Goal: Use online tool/utility: Utilize a website feature to perform a specific function

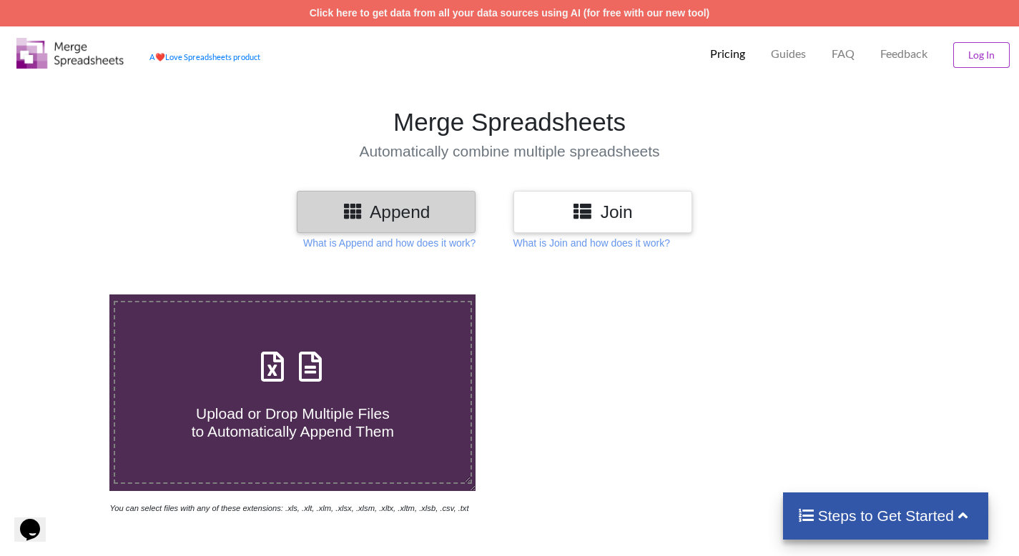
click at [598, 217] on h3 "Join" at bounding box center [602, 212] width 157 height 21
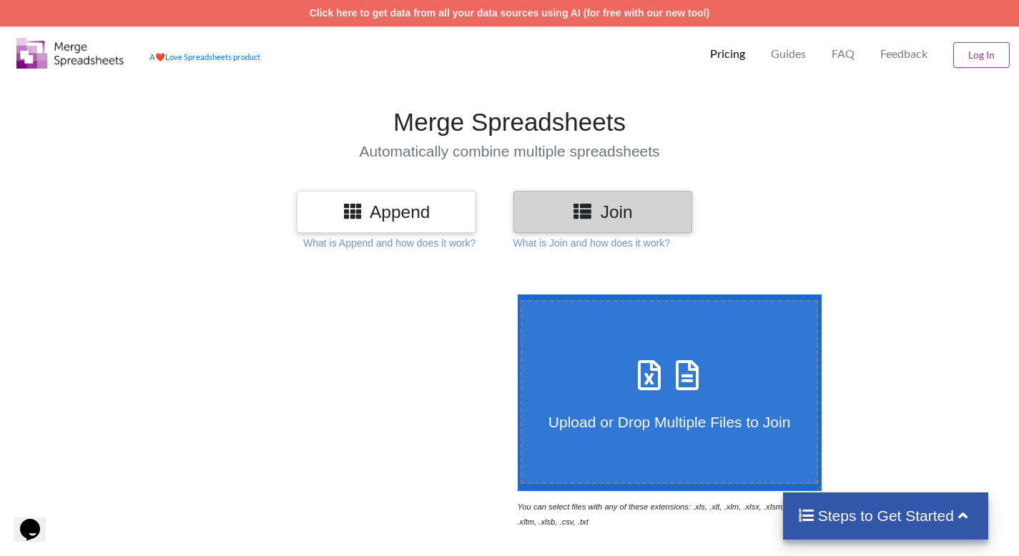
scroll to position [71, 0]
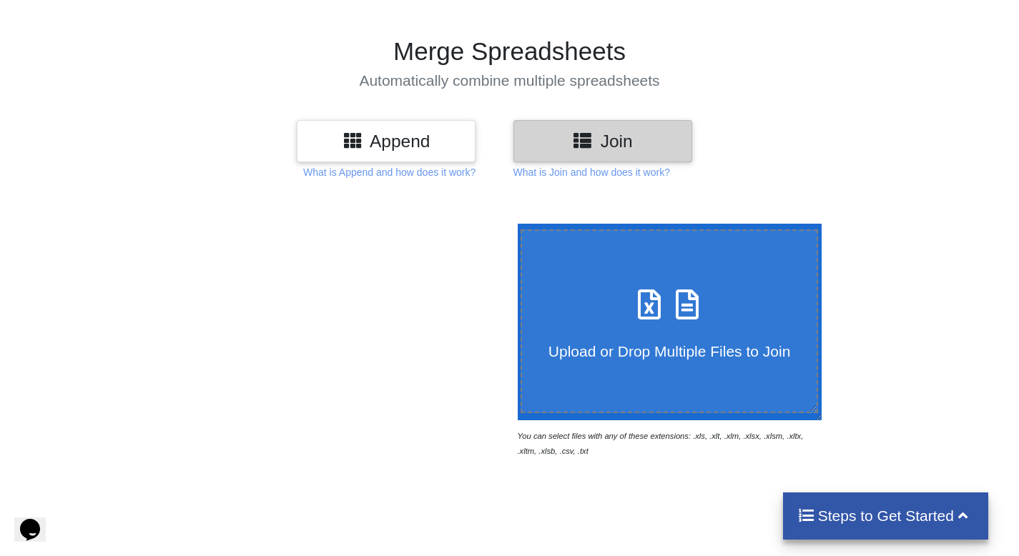
click at [657, 306] on icon at bounding box center [650, 298] width 36 height 30
click at [514, 224] on input "Upload or Drop Multiple Files to Join" at bounding box center [514, 224] width 0 height 0
click at [645, 314] on span at bounding box center [670, 306] width 76 height 34
click at [514, 224] on input "Upload or Drop Multiple Files to Join" at bounding box center [514, 224] width 0 height 0
type input "C:\fakepath\[PERSON_NAME] REFERENCE - [PERSON_NAME][GEOGRAPHIC_DATA]csv"
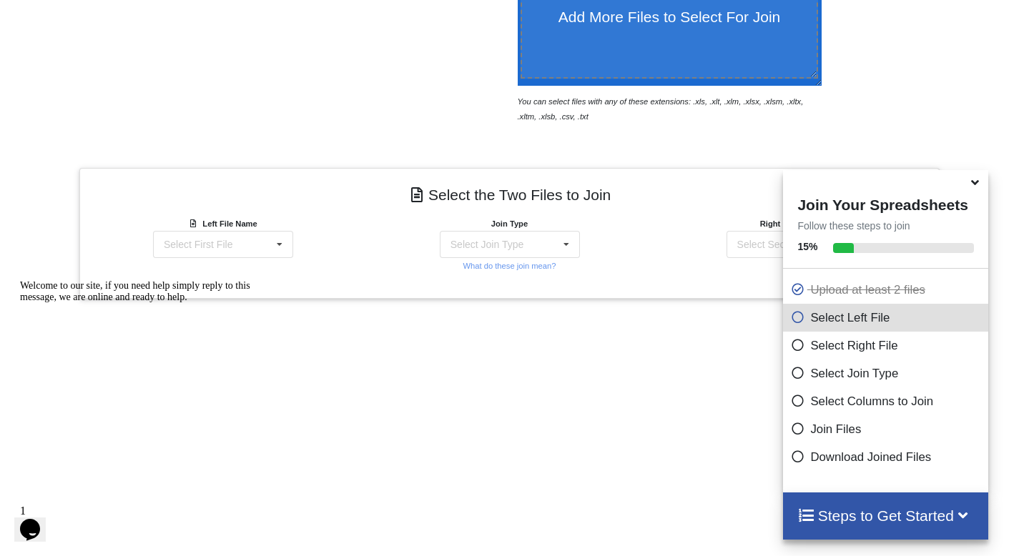
scroll to position [531, 0]
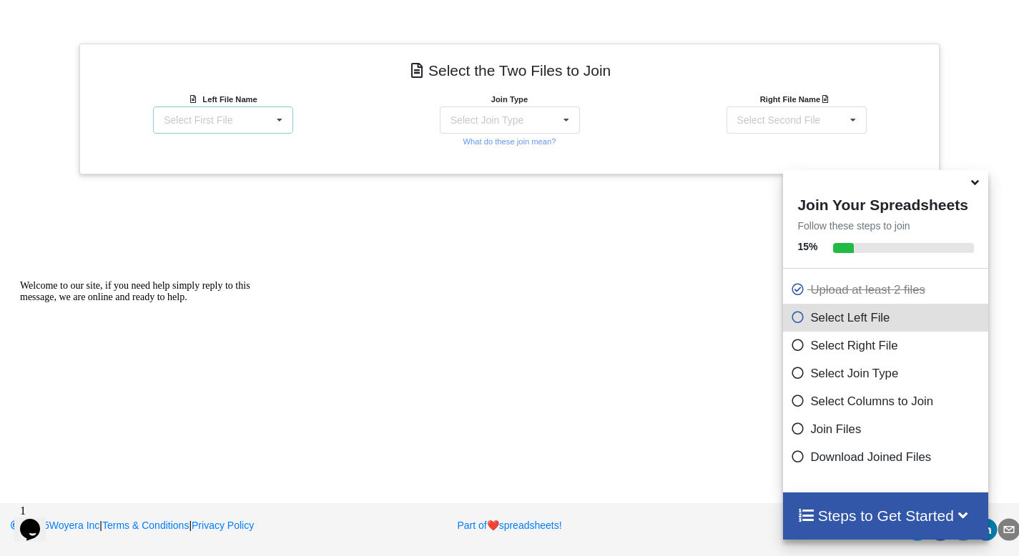
click at [283, 120] on icon at bounding box center [279, 120] width 21 height 26
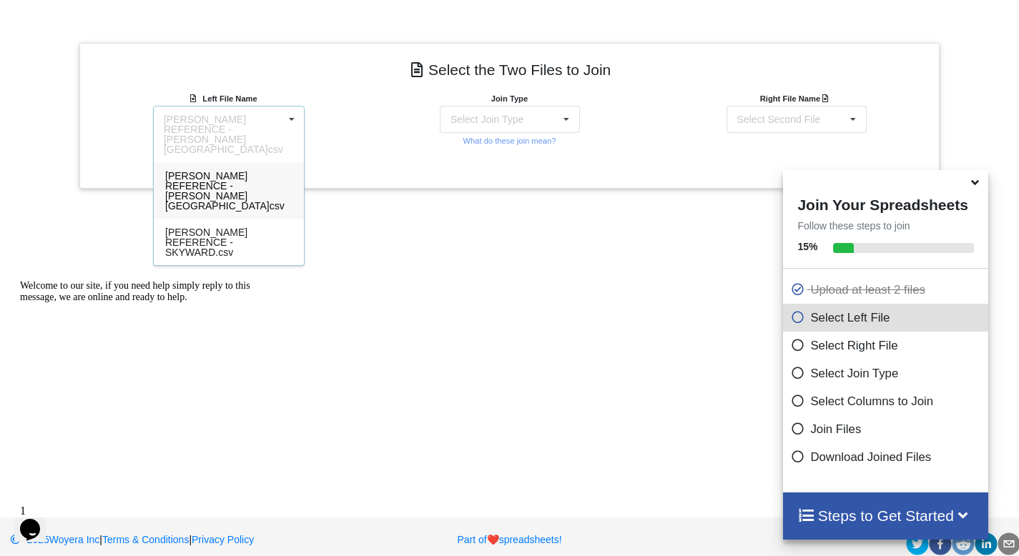
click at [220, 176] on span "[PERSON_NAME] REFERENCE - [PERSON_NAME][GEOGRAPHIC_DATA]csv" at bounding box center [224, 190] width 119 height 41
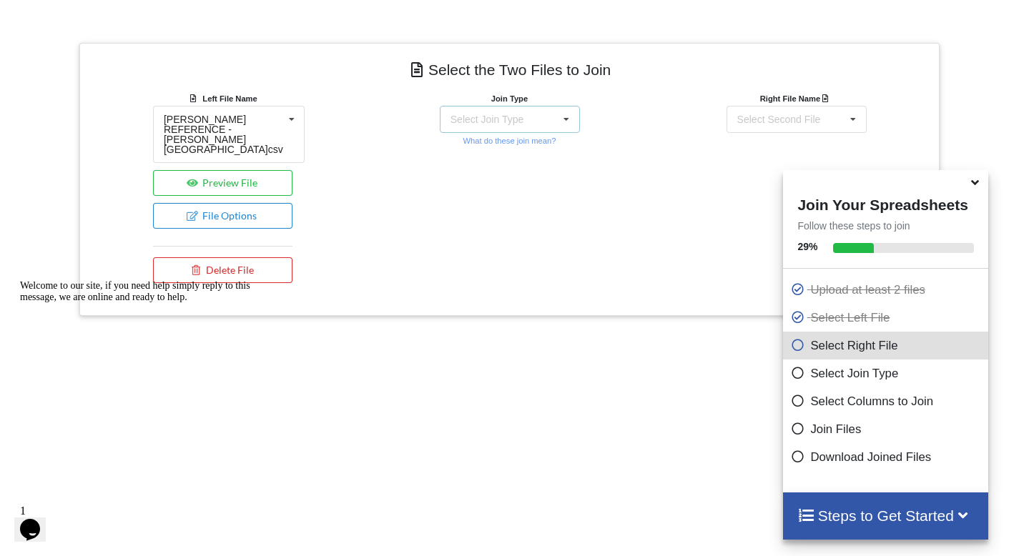
click at [516, 124] on div "Select Join Type" at bounding box center [487, 119] width 73 height 10
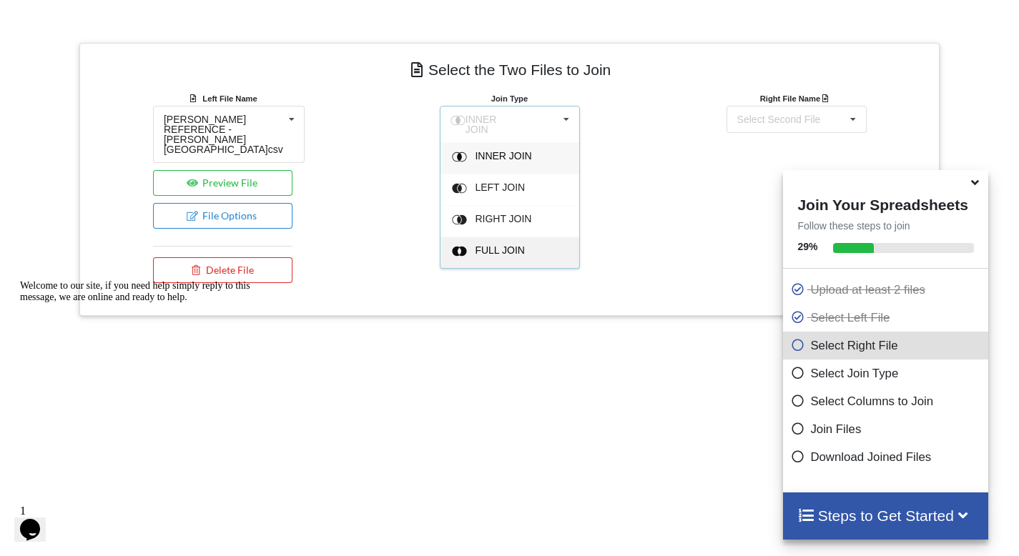
click at [505, 250] on span "FULL JOIN" at bounding box center [500, 250] width 50 height 11
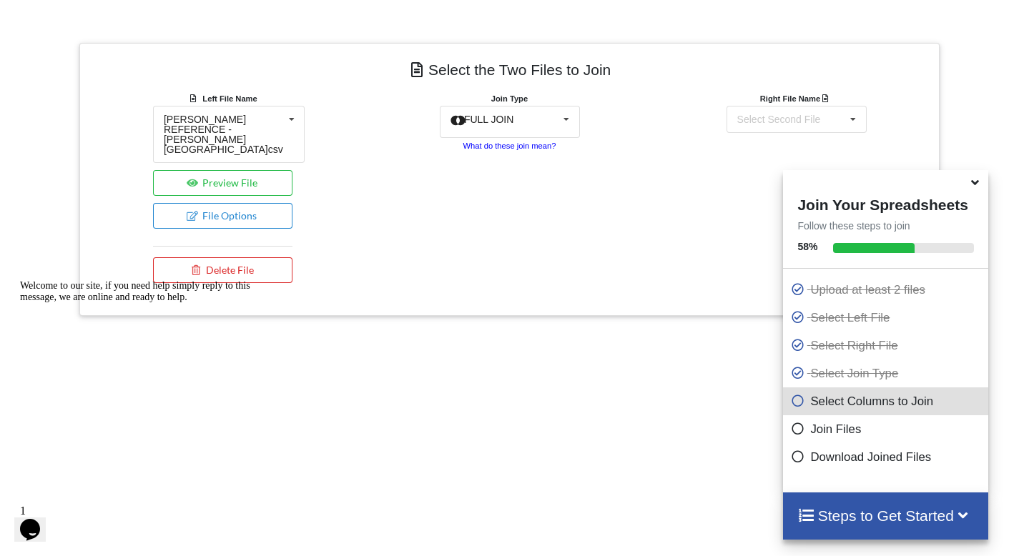
click at [541, 148] on small "What do these join mean?" at bounding box center [509, 146] width 93 height 9
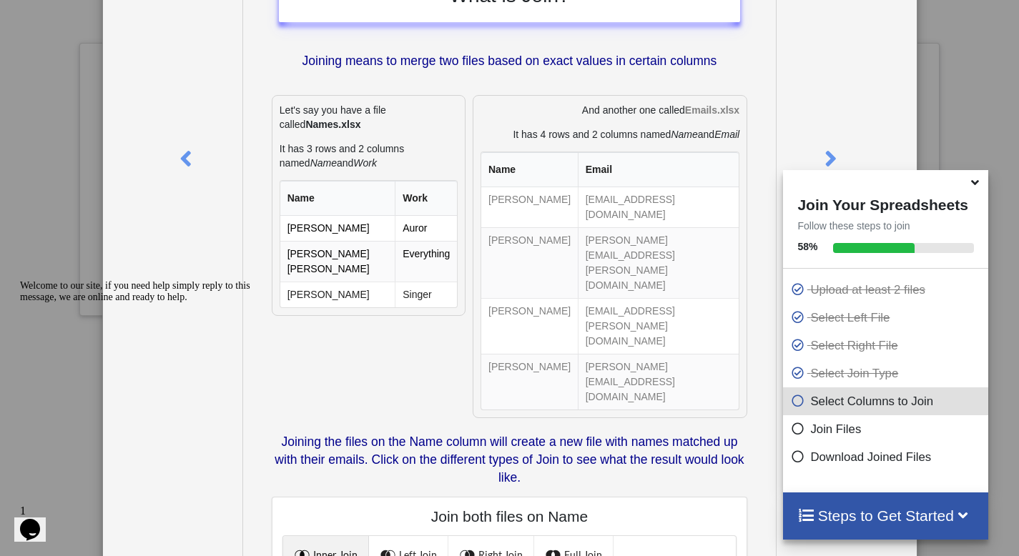
scroll to position [114, 0]
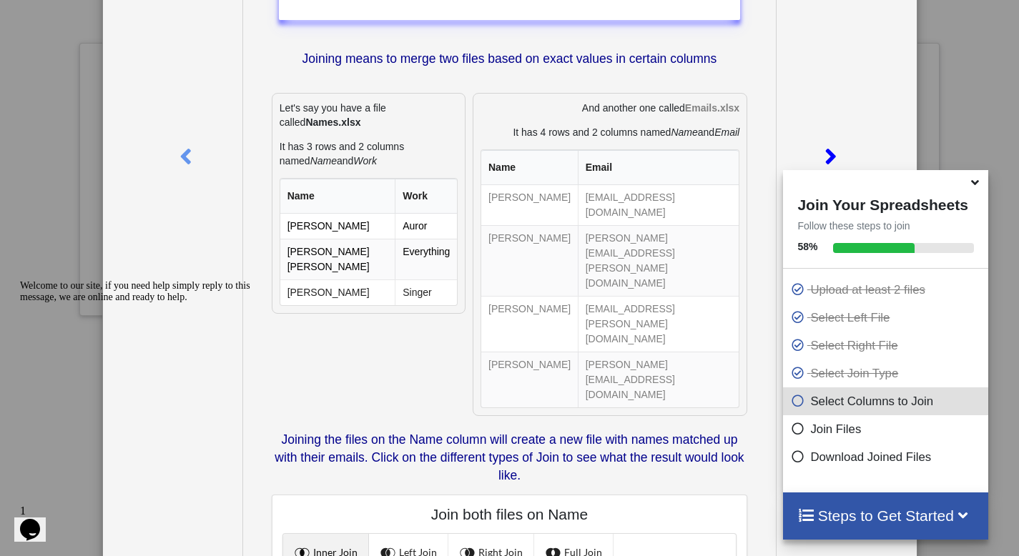
click at [819, 148] on icon at bounding box center [830, 150] width 29 height 25
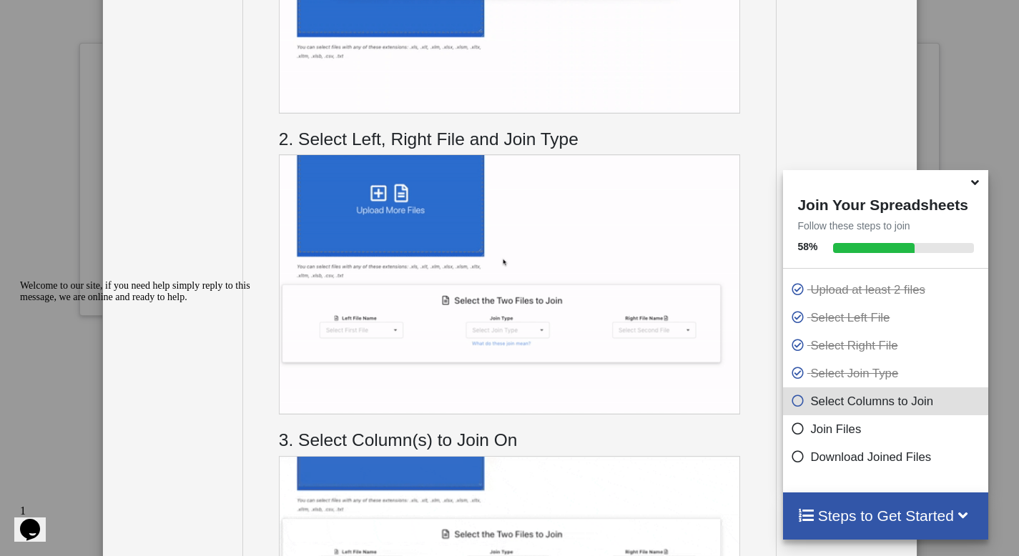
scroll to position [0, 0]
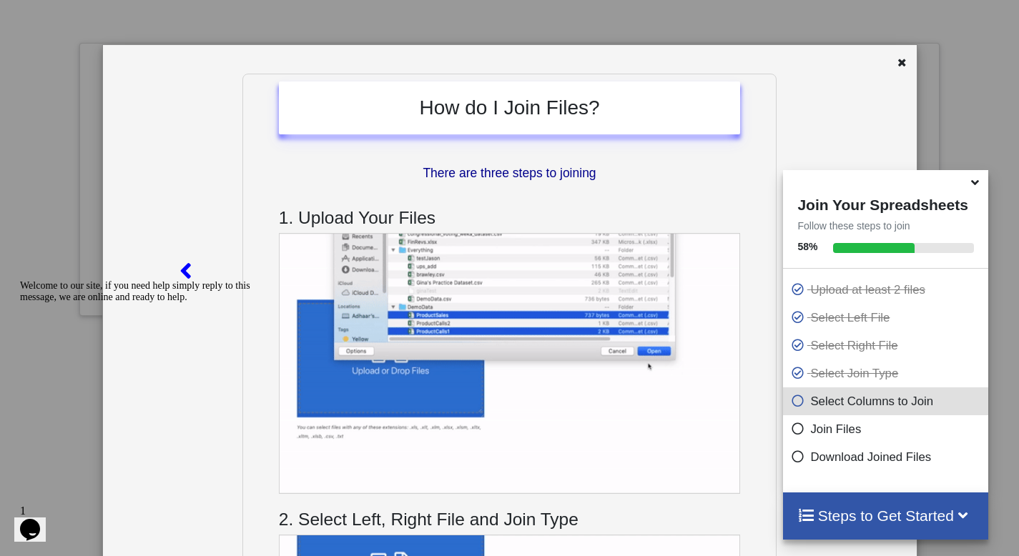
click at [176, 271] on icon at bounding box center [185, 264] width 29 height 25
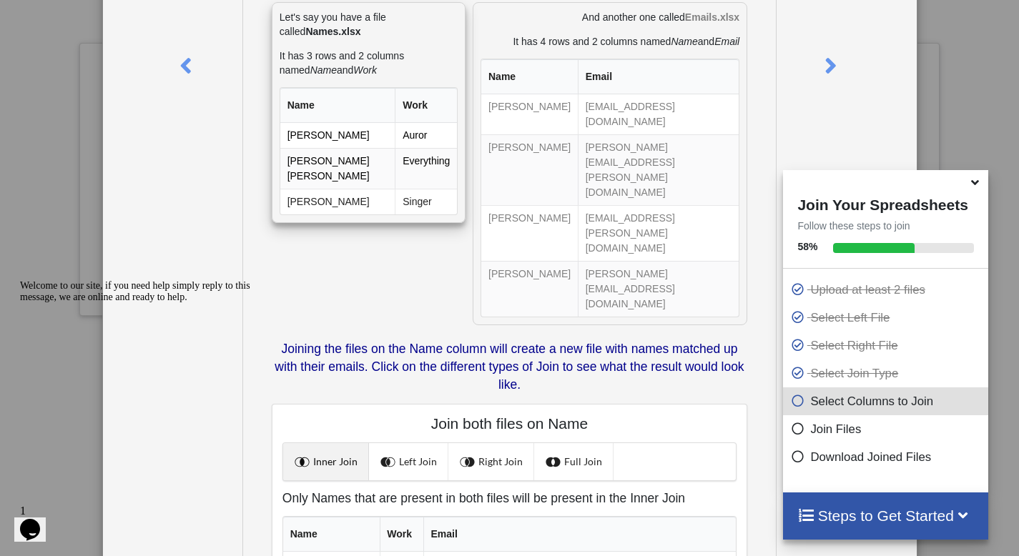
scroll to position [243, 0]
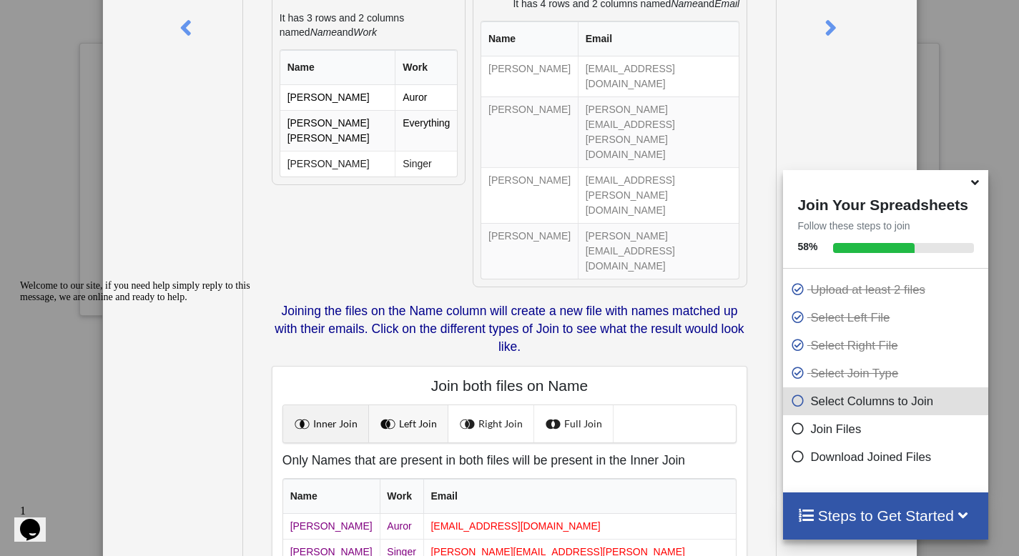
click at [415, 406] on link "Left Join" at bounding box center [408, 424] width 79 height 37
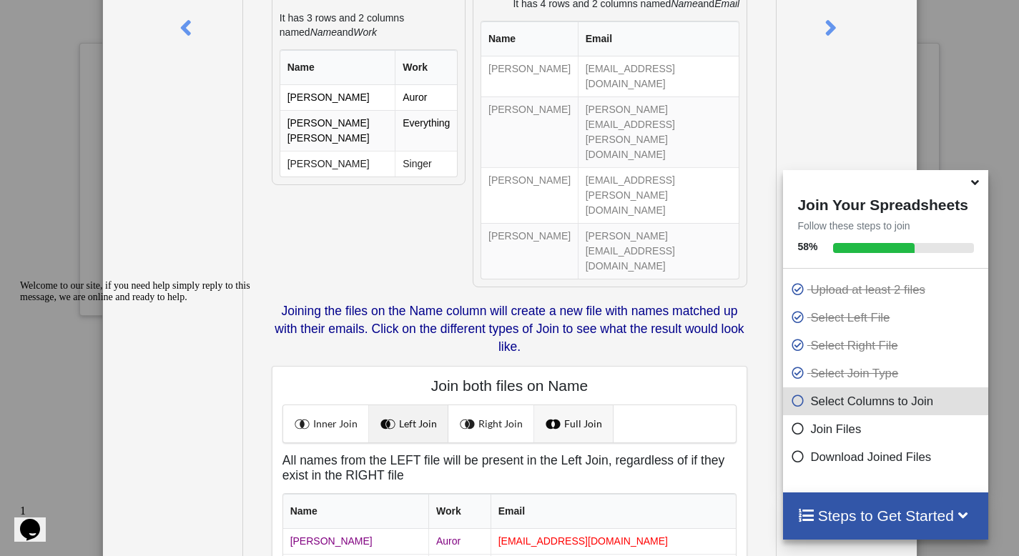
click at [561, 406] on link "Full Join" at bounding box center [573, 424] width 79 height 37
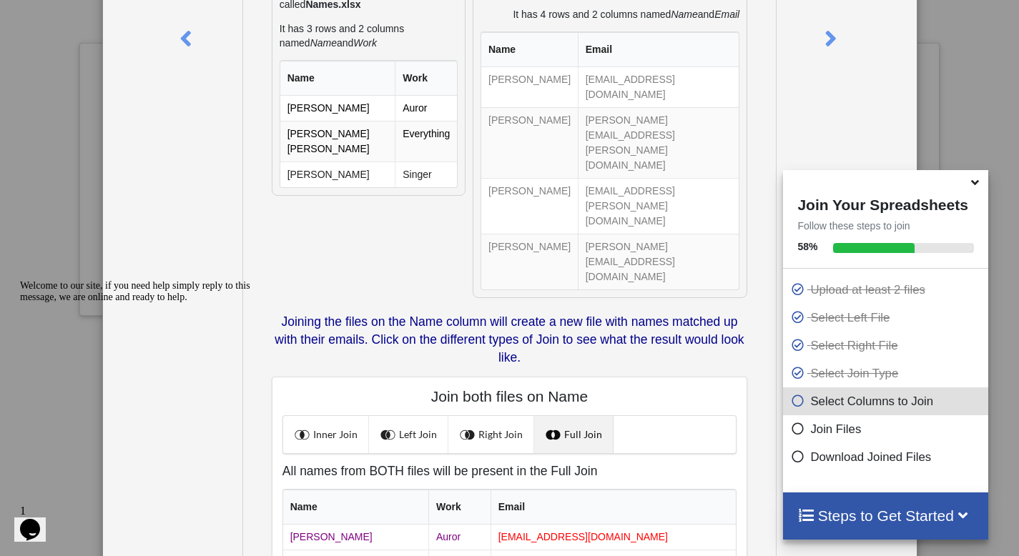
scroll to position [217, 0]
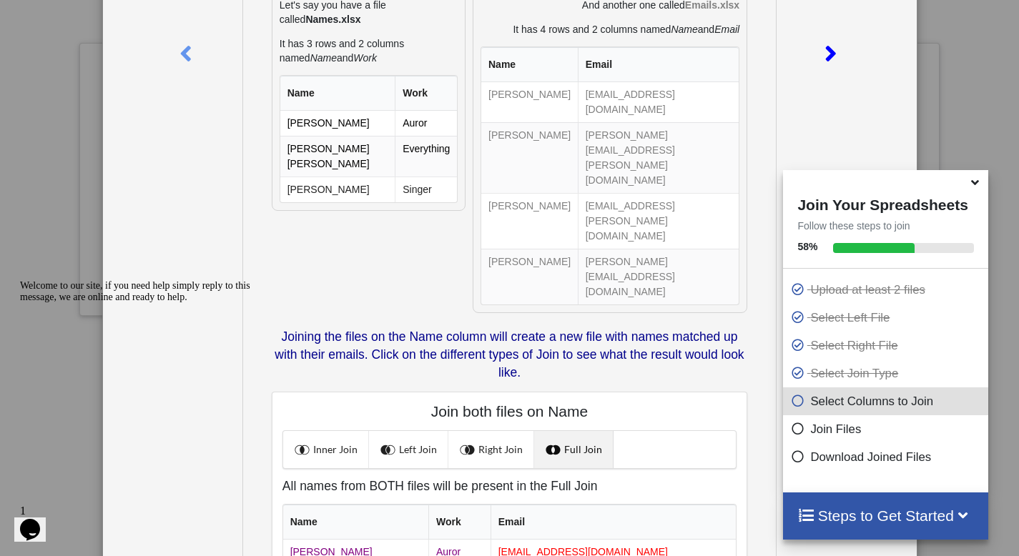
click at [821, 44] on icon at bounding box center [830, 47] width 29 height 25
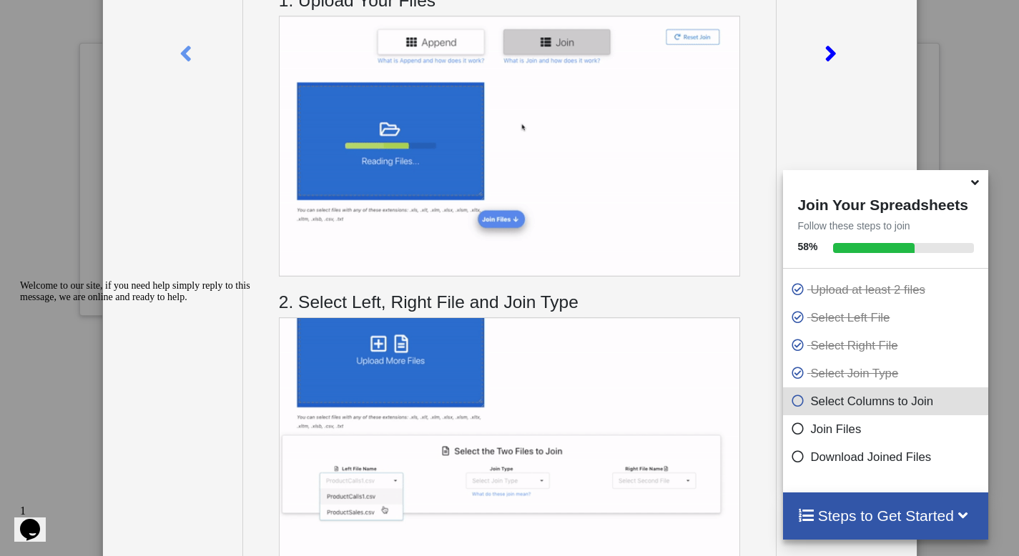
click at [825, 51] on icon at bounding box center [830, 47] width 29 height 25
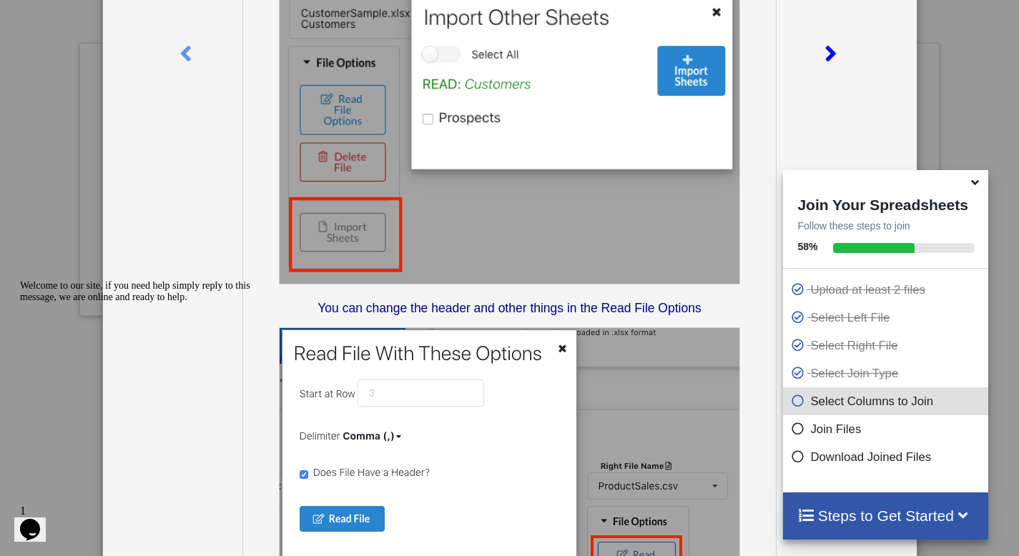
scroll to position [0, 0]
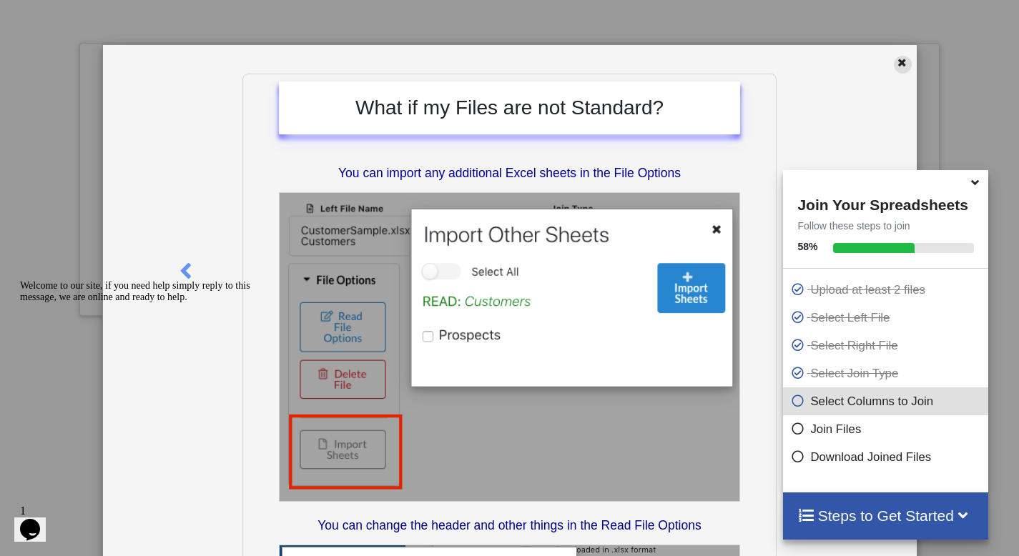
click at [899, 58] on icon at bounding box center [902, 61] width 12 height 10
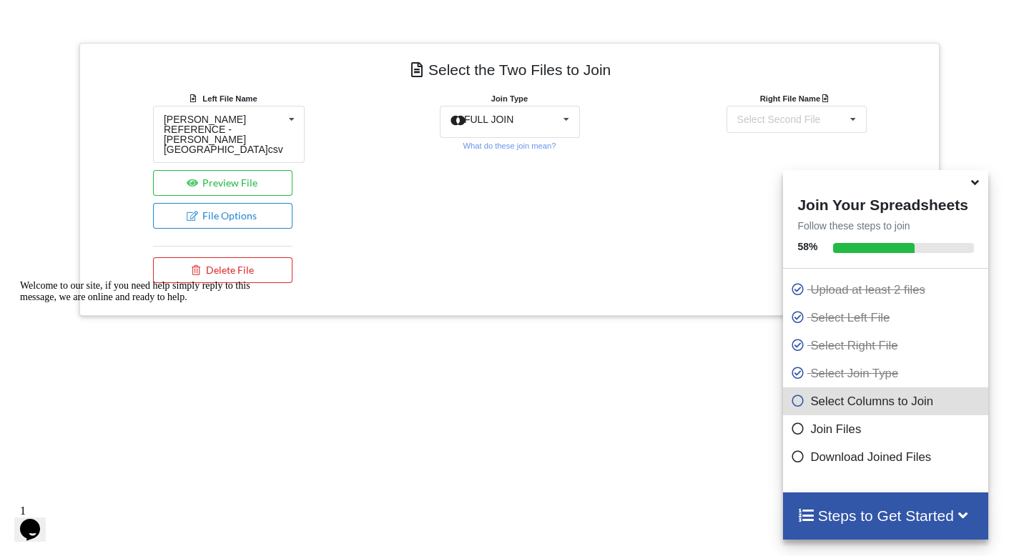
click at [490, 139] on div "Join Type FULL JOIN INNER JOIN LEFT JOIN RIGHT JOIN FULL JOIN What do these joi…" at bounding box center [509, 122] width 139 height 62
click at [504, 122] on span "FULL JOIN" at bounding box center [489, 119] width 50 height 11
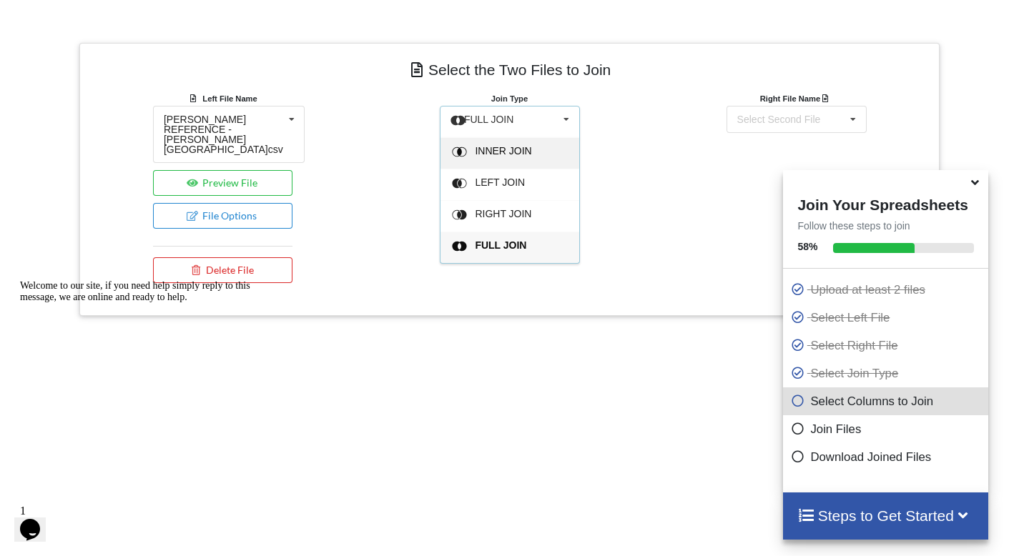
click at [530, 149] on span "INNER JOIN" at bounding box center [503, 150] width 57 height 11
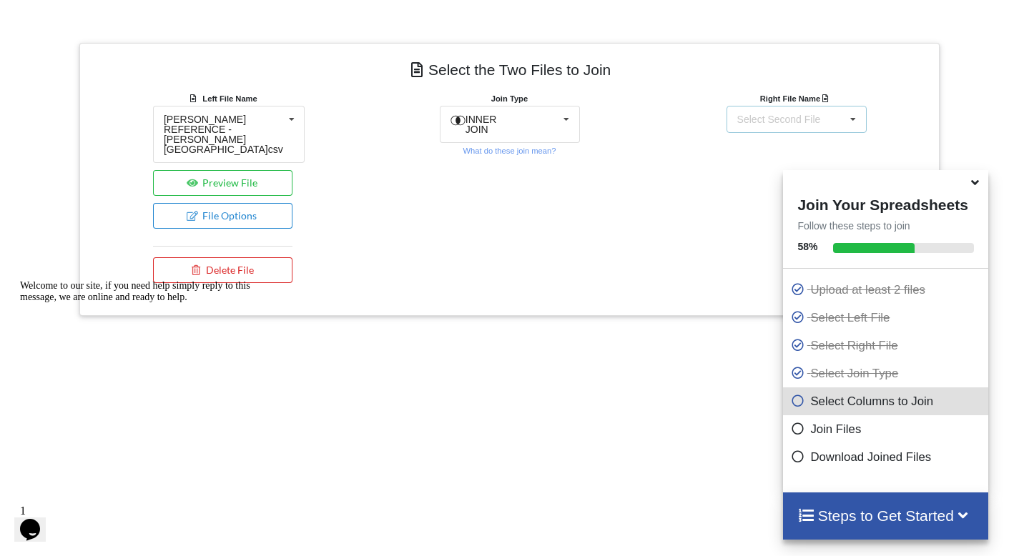
click at [802, 130] on div "Select Second File [PERSON_NAME] REFERENCE - [PERSON_NAME][GEOGRAPHIC_DATA]csv …" at bounding box center [797, 119] width 140 height 27
click at [745, 227] on span "[PERSON_NAME] REFERENCE - SKYWARD.csv" at bounding box center [780, 242] width 82 height 31
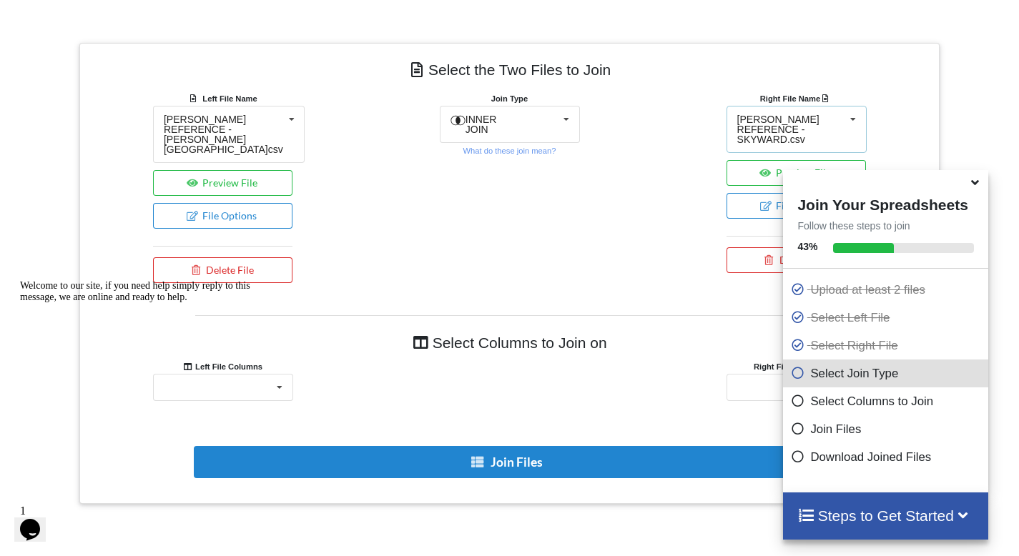
click at [761, 123] on div "[PERSON_NAME] REFERENCE - SKYWARD.csv" at bounding box center [791, 129] width 108 height 30
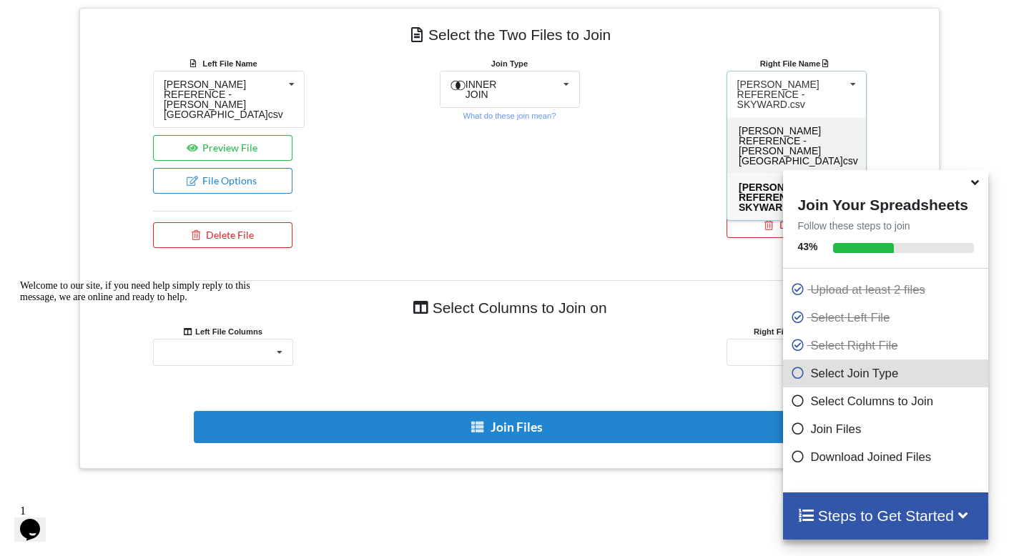
scroll to position [579, 0]
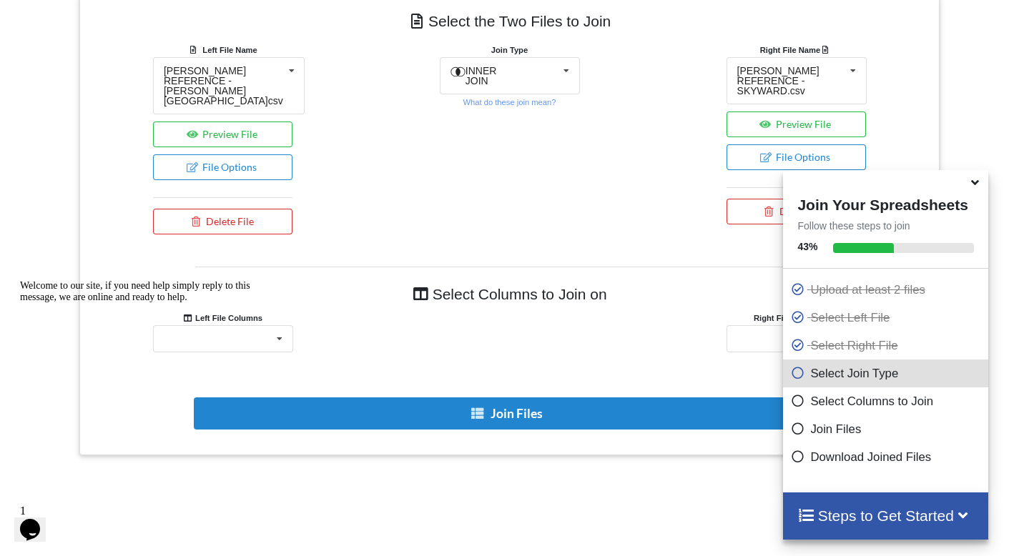
click at [595, 142] on div "Join Type INNER JOIN INNER JOIN LEFT JOIN RIGHT JOIN FULL JOIN What do these jo…" at bounding box center [509, 142] width 287 height 200
click at [976, 187] on icon at bounding box center [975, 180] width 15 height 13
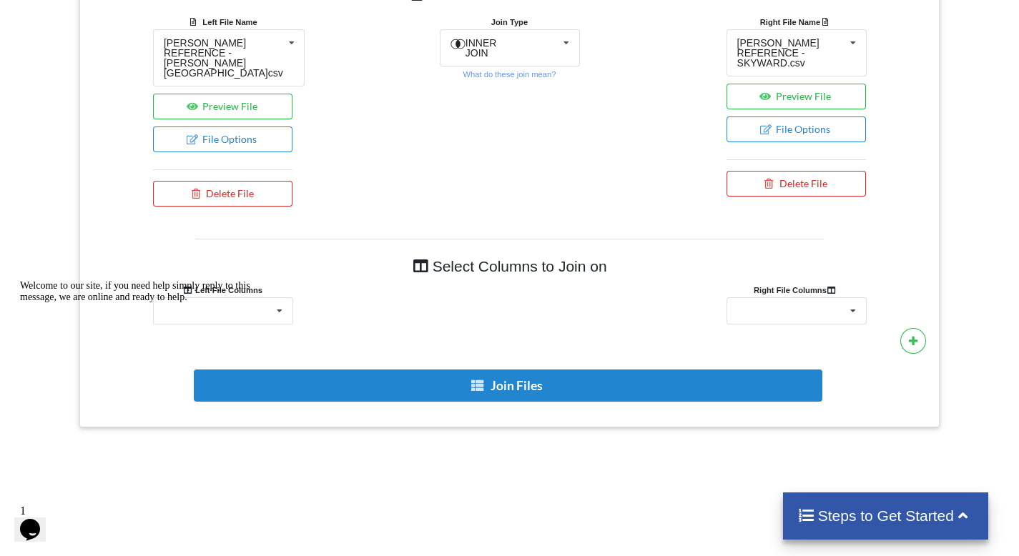
scroll to position [637, 0]
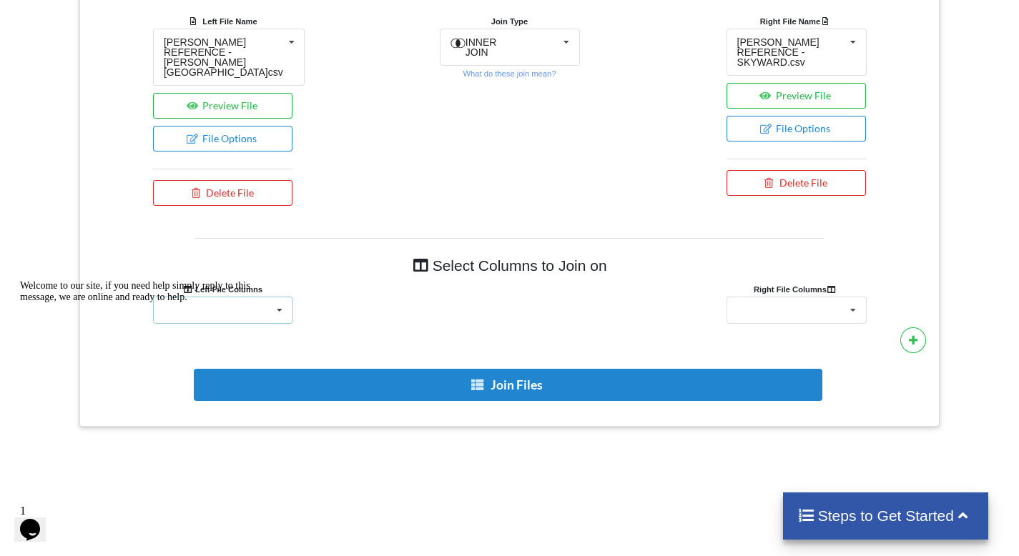
click at [279, 298] on icon at bounding box center [279, 311] width 21 height 26
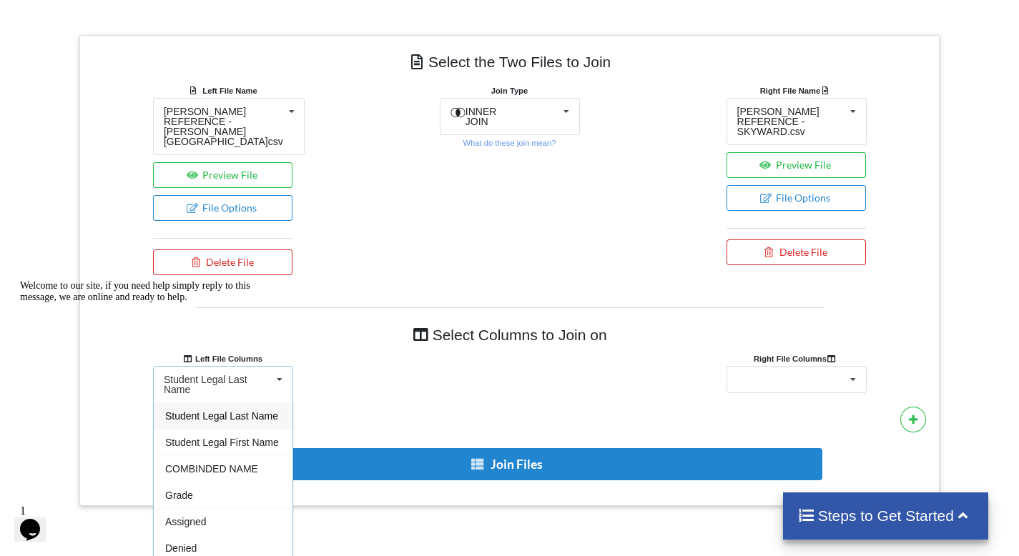
scroll to position [541, 0]
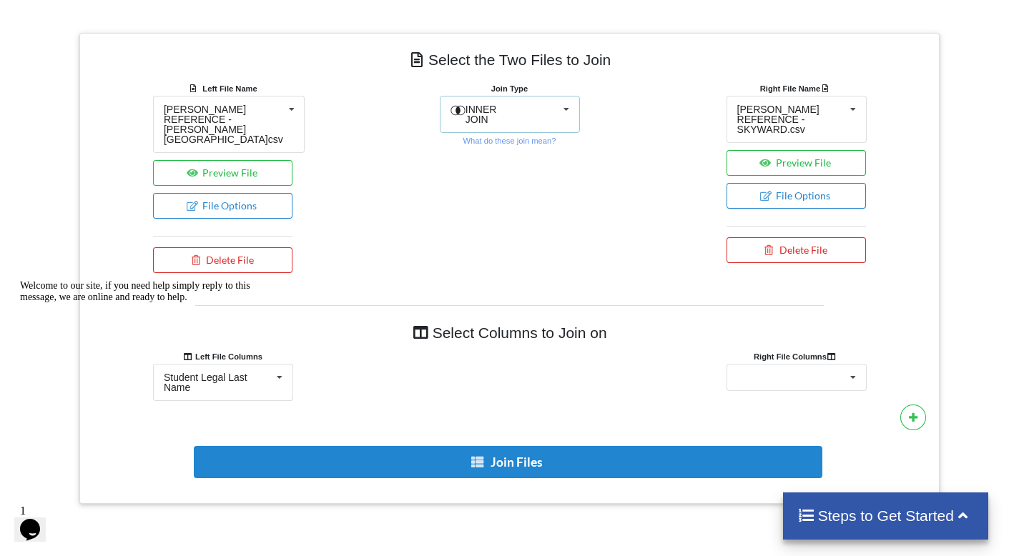
click at [558, 115] on icon at bounding box center [566, 110] width 21 height 26
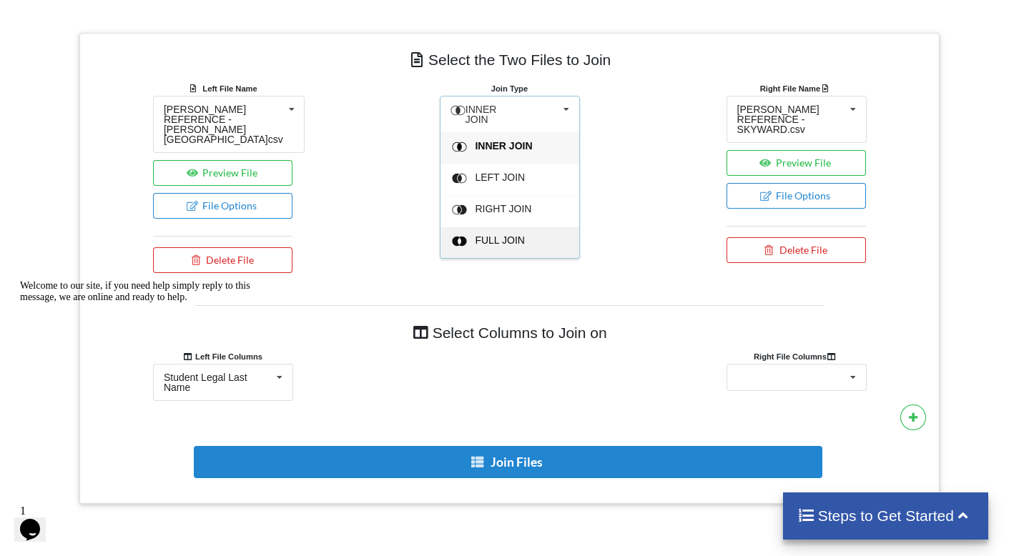
click at [514, 245] on div "FULL JOIN" at bounding box center [518, 242] width 87 height 15
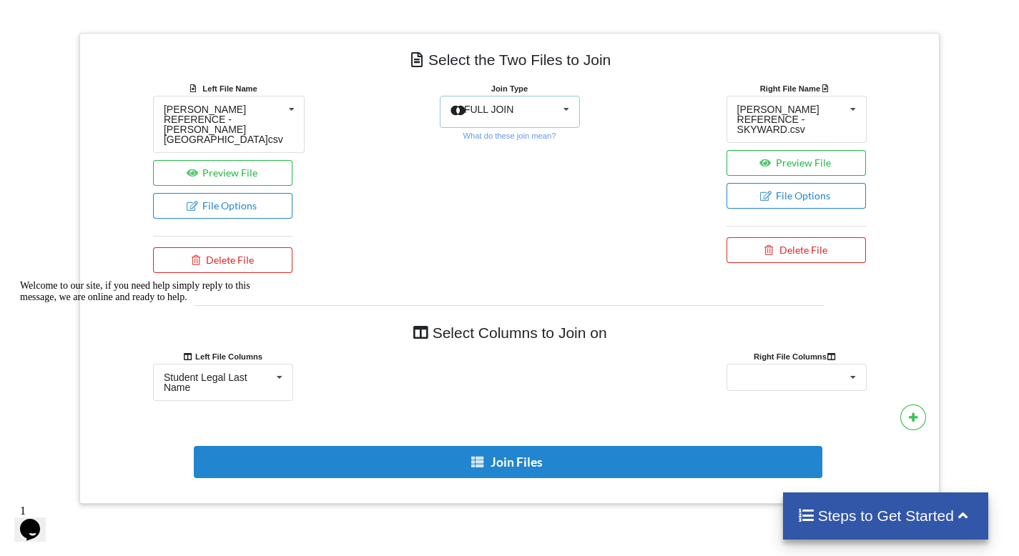
click at [555, 105] on div "FULL JOIN INNER JOIN LEFT JOIN RIGHT JOIN FULL JOIN" at bounding box center [510, 112] width 140 height 32
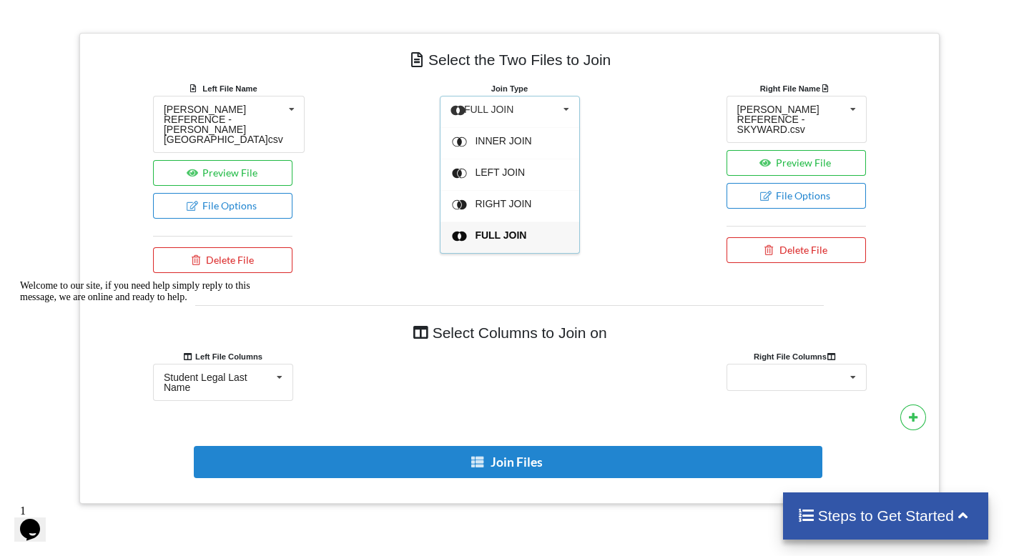
click at [333, 333] on h4 "Select Columns to Join on" at bounding box center [509, 333] width 629 height 32
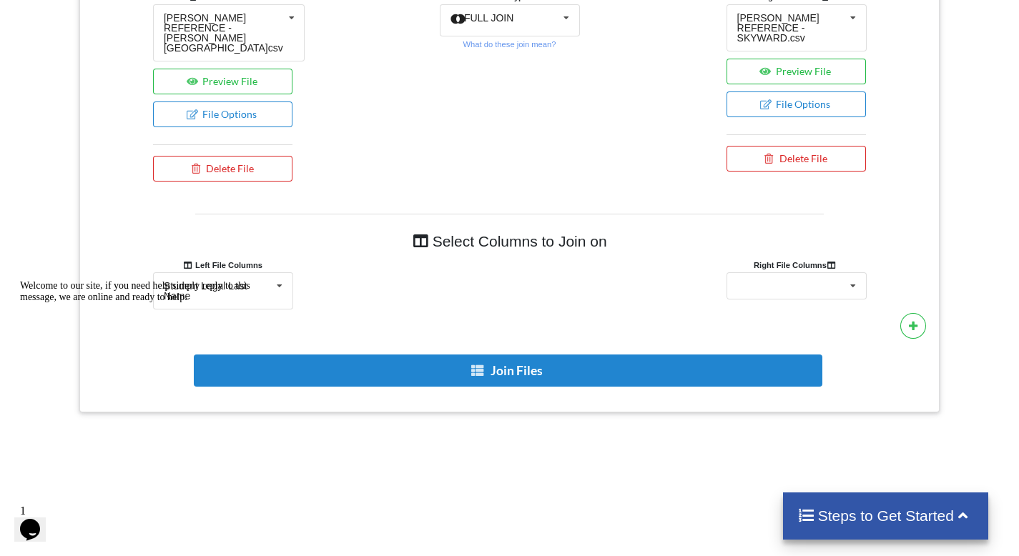
scroll to position [667, 0]
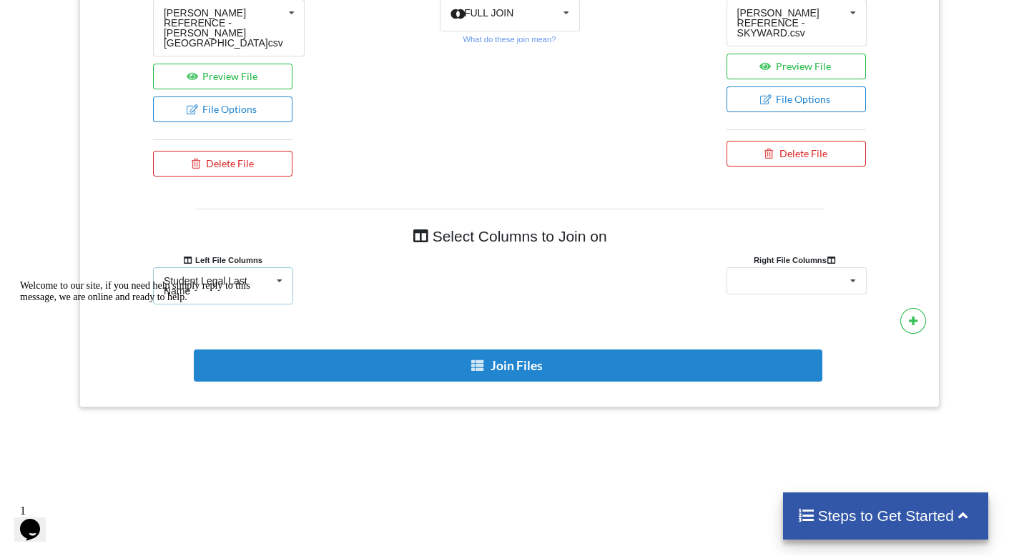
click at [271, 270] on icon at bounding box center [279, 281] width 21 height 26
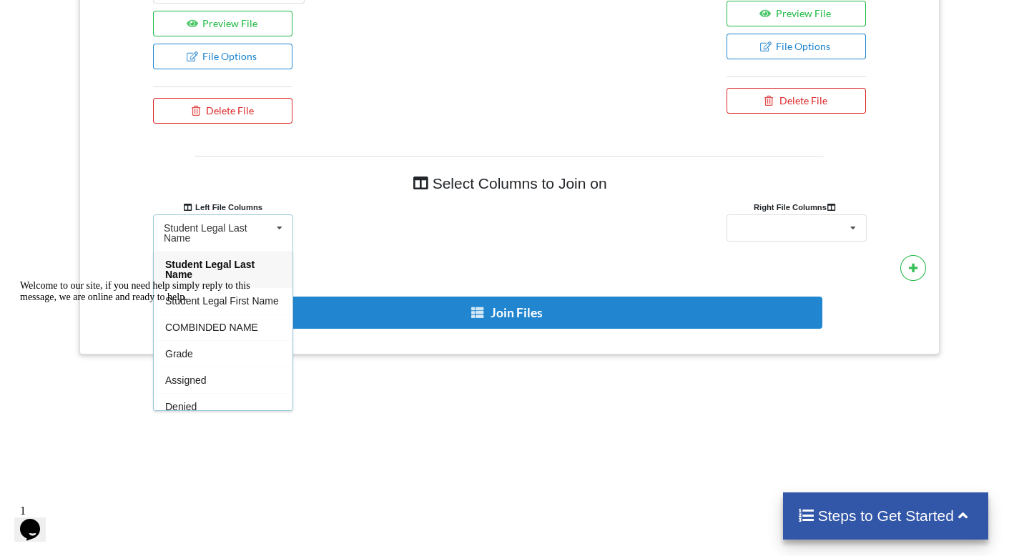
scroll to position [723, 0]
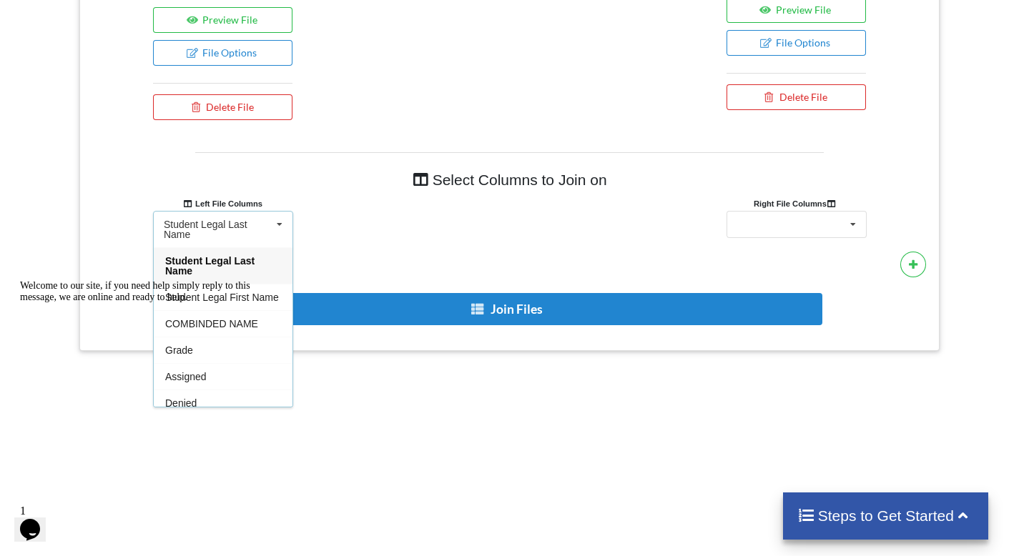
click at [232, 303] on div "Welcome to our site, if you need help simply reply to this message, we are onli…" at bounding box center [148, 291] width 257 height 23
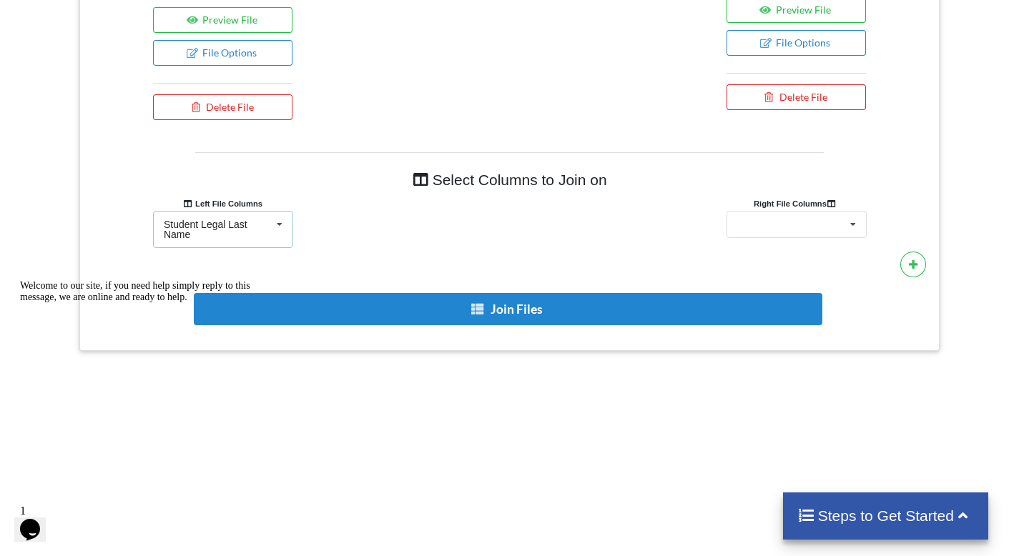
click at [270, 216] on icon at bounding box center [279, 225] width 21 height 26
click at [205, 303] on div "Welcome to our site, if you need help simply reply to this message, we are onli…" at bounding box center [148, 291] width 257 height 23
click at [918, 260] on icon at bounding box center [913, 264] width 10 height 9
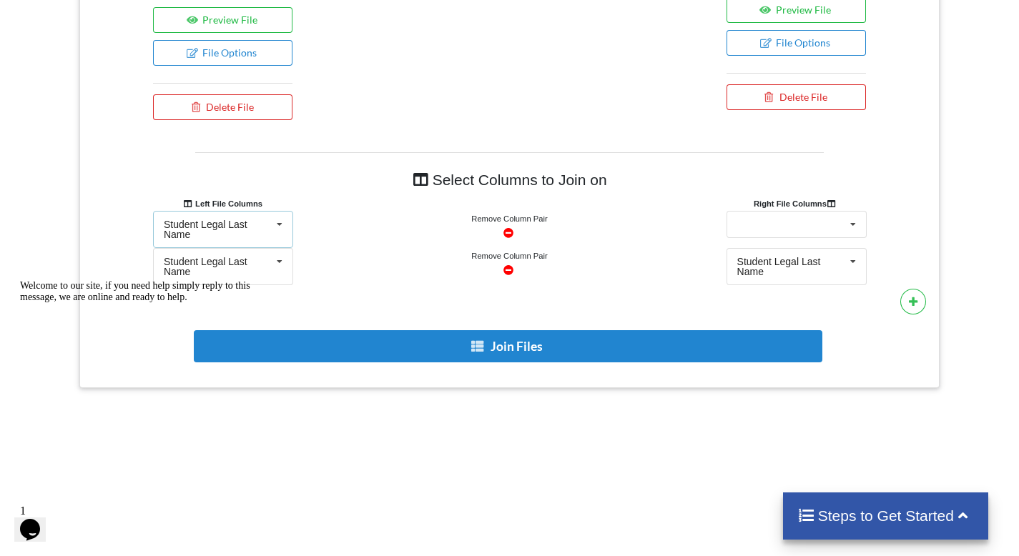
click at [245, 211] on div "Student Legal Last Name Student Legal Last Name Student Legal First Name COMBIN…" at bounding box center [223, 229] width 140 height 37
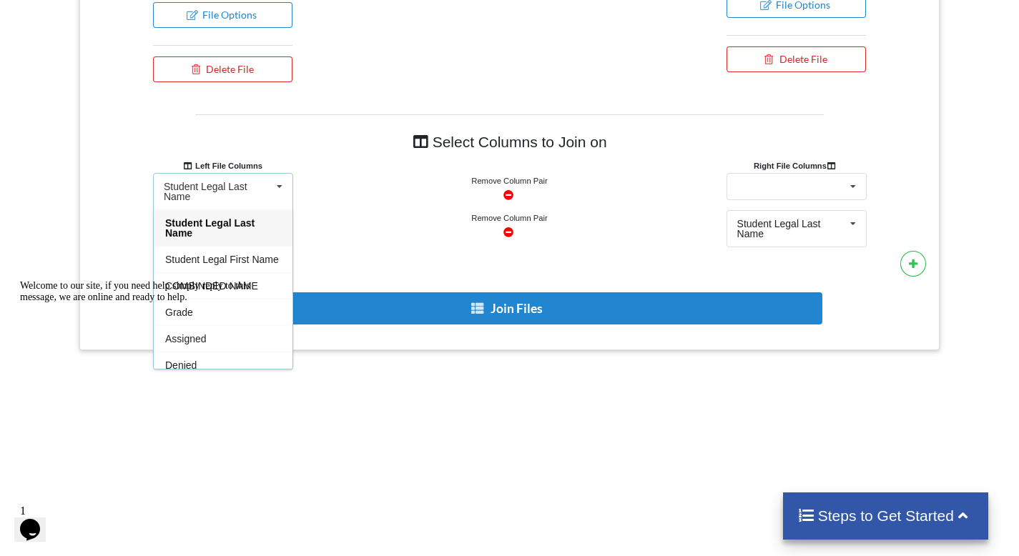
scroll to position [764, 0]
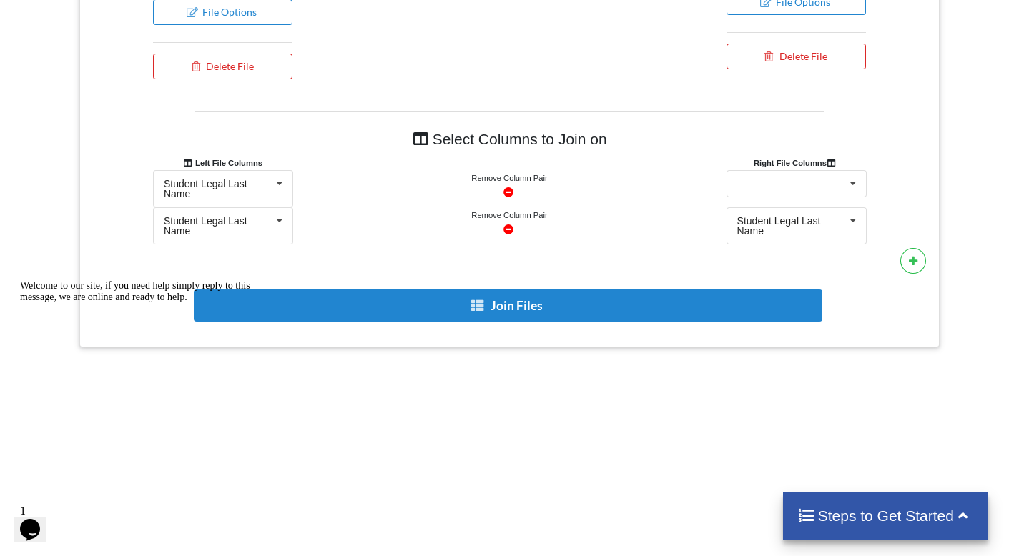
click at [171, 281] on div "Welcome to our site, if you need help simply reply to this message, we are onli…" at bounding box center [148, 291] width 257 height 23
click at [221, 179] on div "Student Legal Last Name" at bounding box center [218, 189] width 108 height 20
click at [210, 280] on div "Welcome to our site, if you need help simply reply to this message, we are onli…" at bounding box center [148, 291] width 257 height 23
click at [283, 213] on icon at bounding box center [279, 221] width 21 height 26
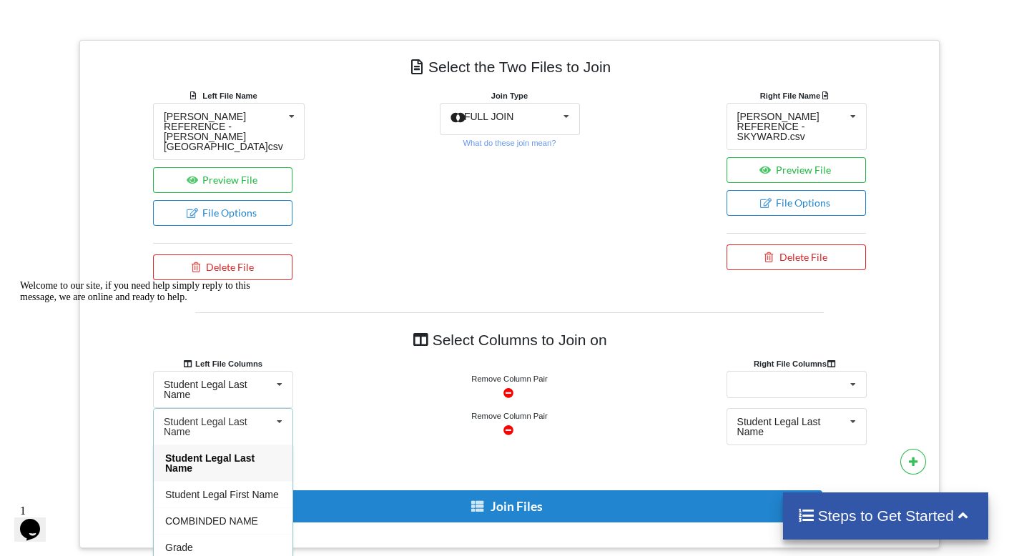
scroll to position [560, 0]
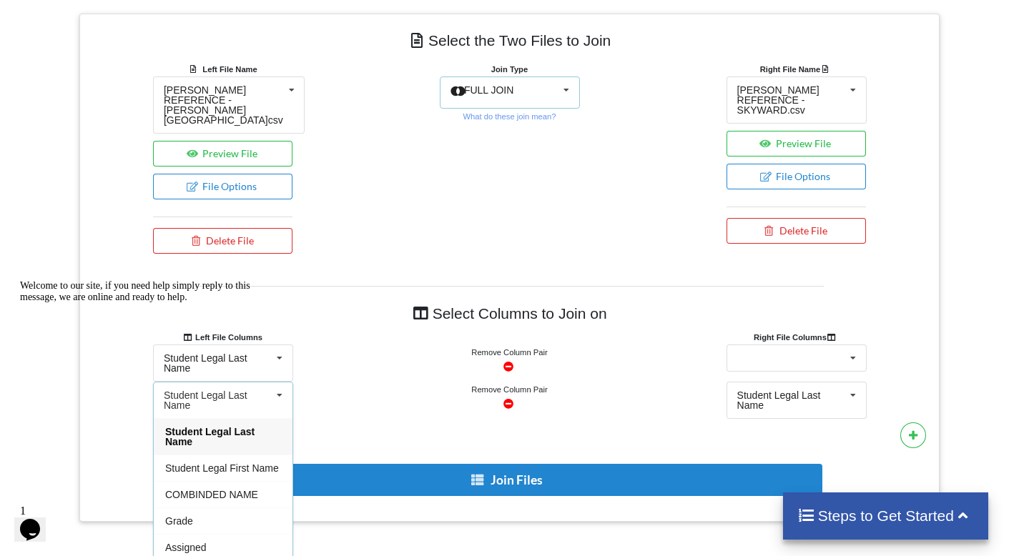
click at [516, 82] on div "FULL JOIN INNER JOIN LEFT JOIN RIGHT JOIN FULL JOIN" at bounding box center [510, 93] width 140 height 32
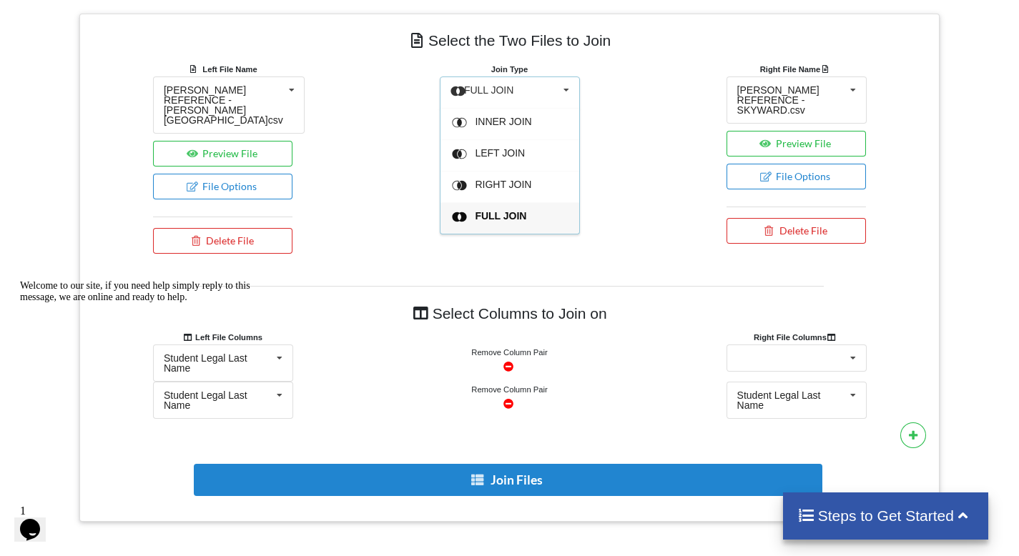
click at [494, 87] on span "FULL JOIN" at bounding box center [489, 89] width 50 height 11
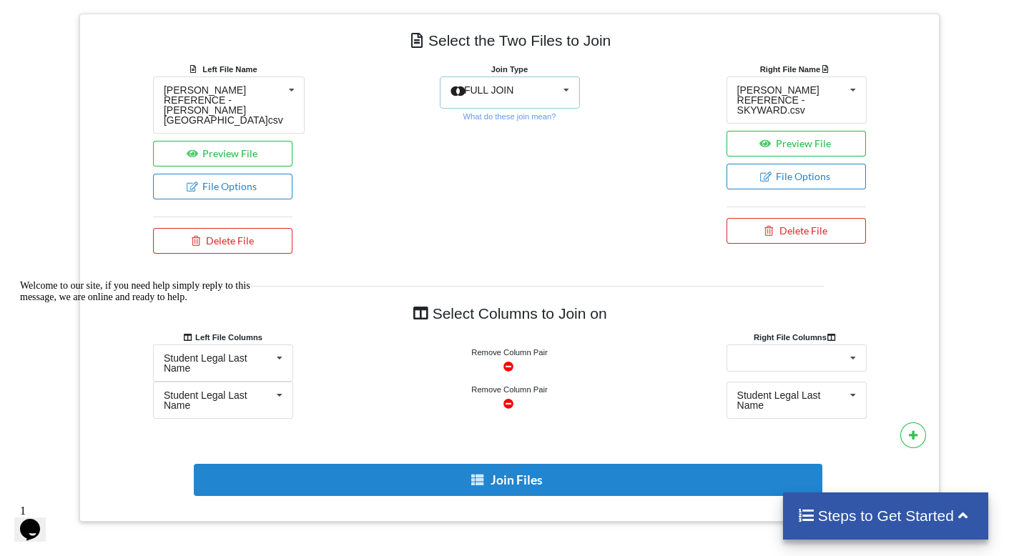
click at [499, 92] on span "FULL JOIN" at bounding box center [489, 89] width 50 height 11
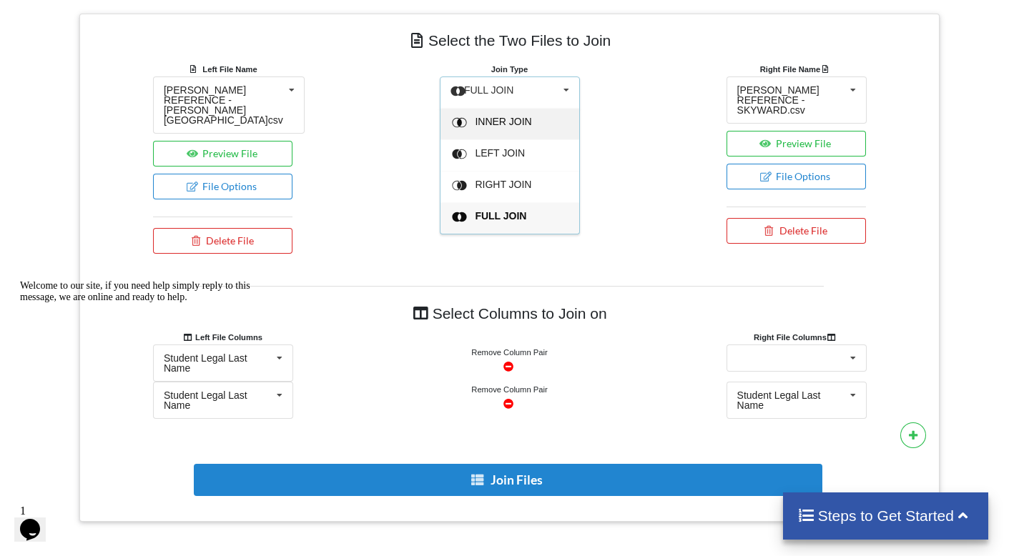
click at [496, 122] on span "INNER JOIN" at bounding box center [503, 121] width 57 height 11
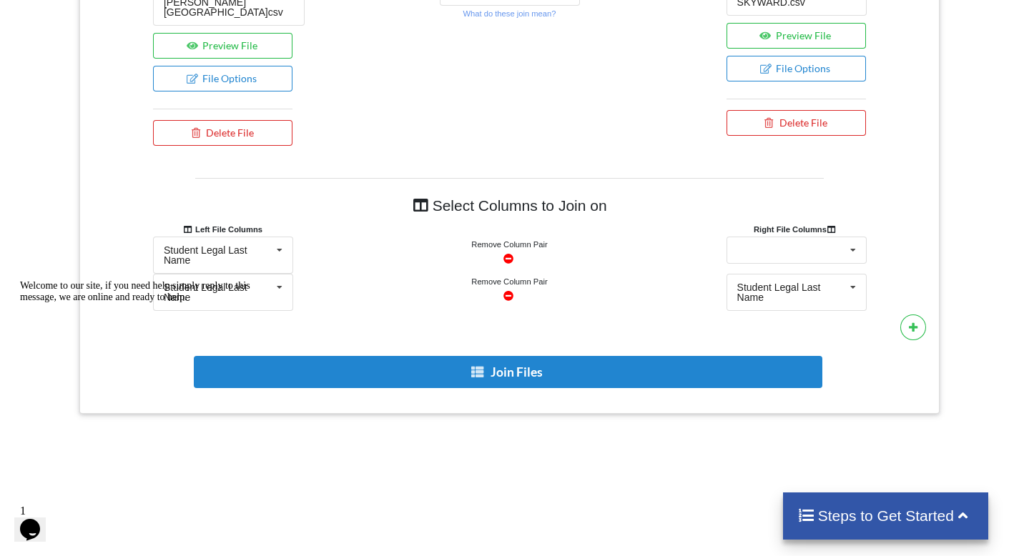
scroll to position [698, 0]
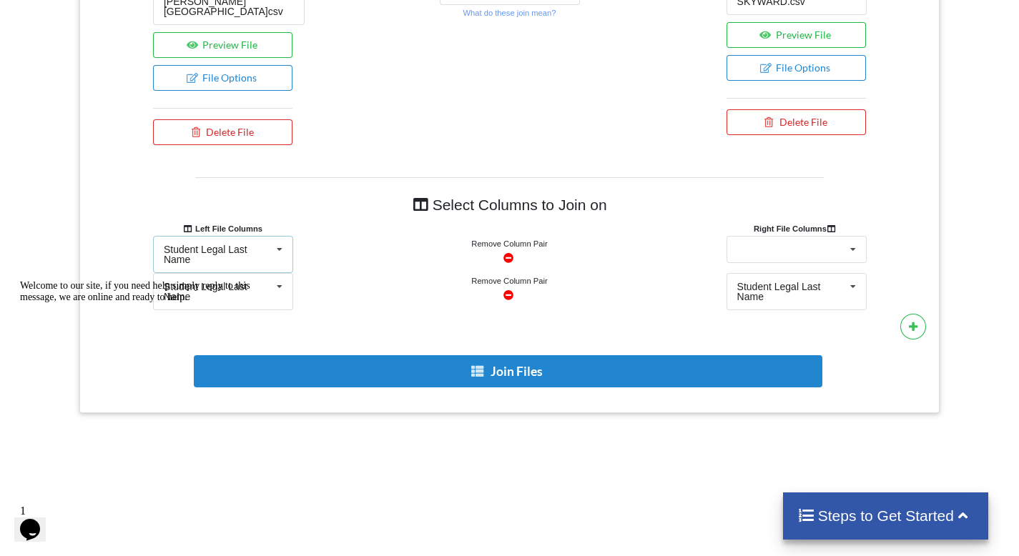
click at [281, 257] on div "Student Legal Last Name Student Legal Last Name Student Legal First Name COMBIN…" at bounding box center [223, 254] width 140 height 37
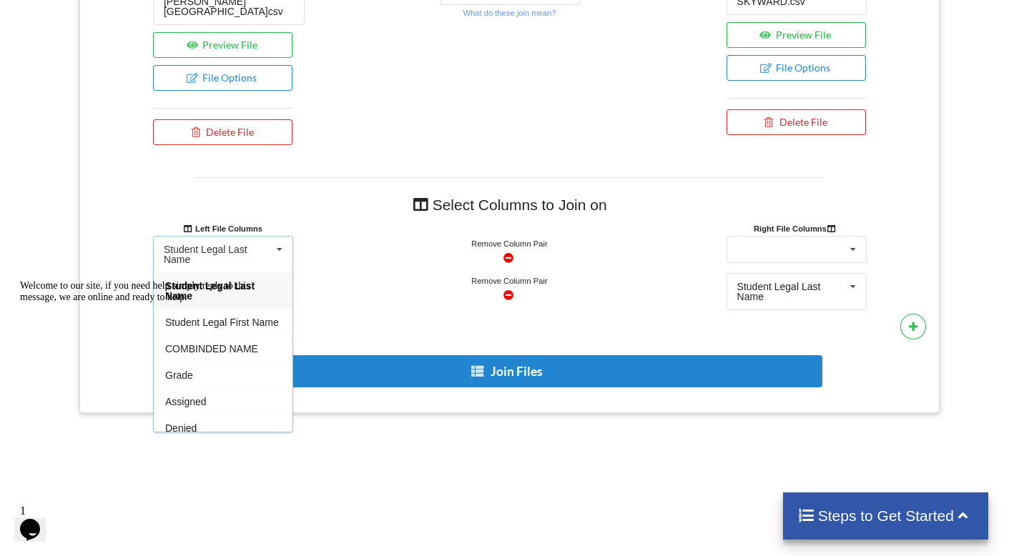
click at [204, 303] on div "Welcome to our site, if you need help simply reply to this message, we are onli…" at bounding box center [148, 291] width 257 height 23
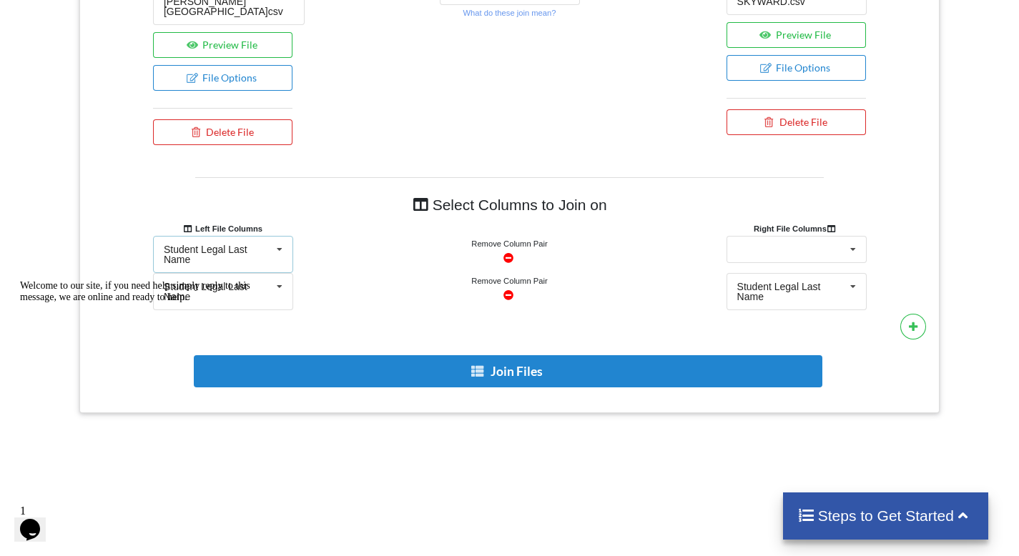
click at [228, 247] on div "Student Legal Last Name" at bounding box center [218, 255] width 108 height 20
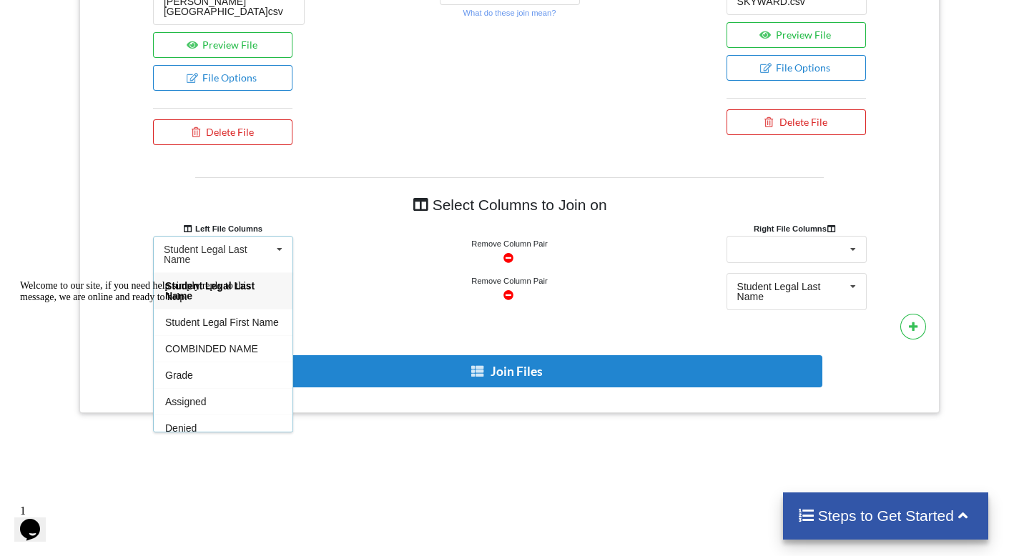
click at [228, 247] on div "Student Legal Last Name" at bounding box center [218, 255] width 108 height 20
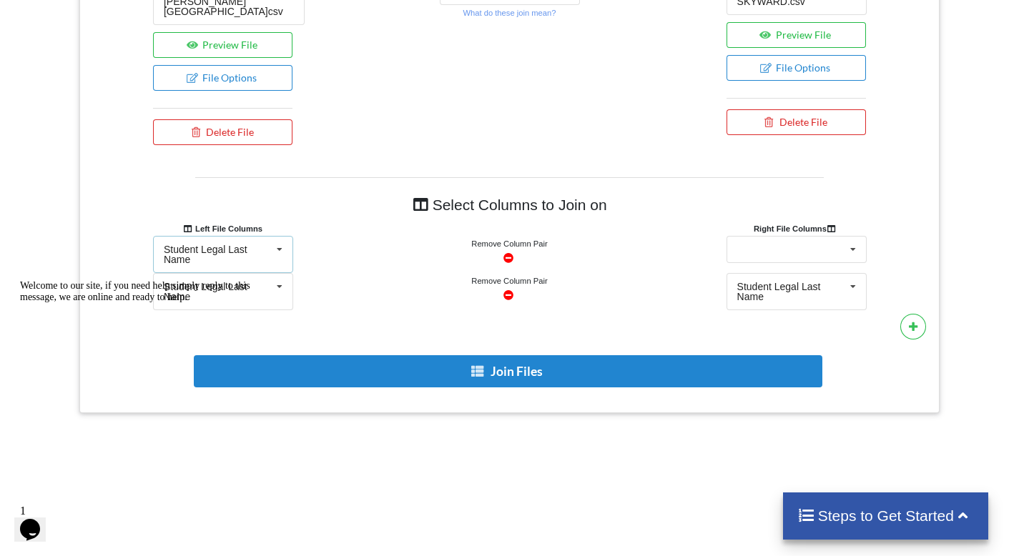
click at [266, 249] on div "Student Legal Last Name" at bounding box center [218, 255] width 108 height 20
click at [242, 303] on div "Welcome to our site, if you need help simply reply to this message, we are onli…" at bounding box center [148, 291] width 257 height 23
click at [507, 289] on icon at bounding box center [508, 293] width 12 height 10
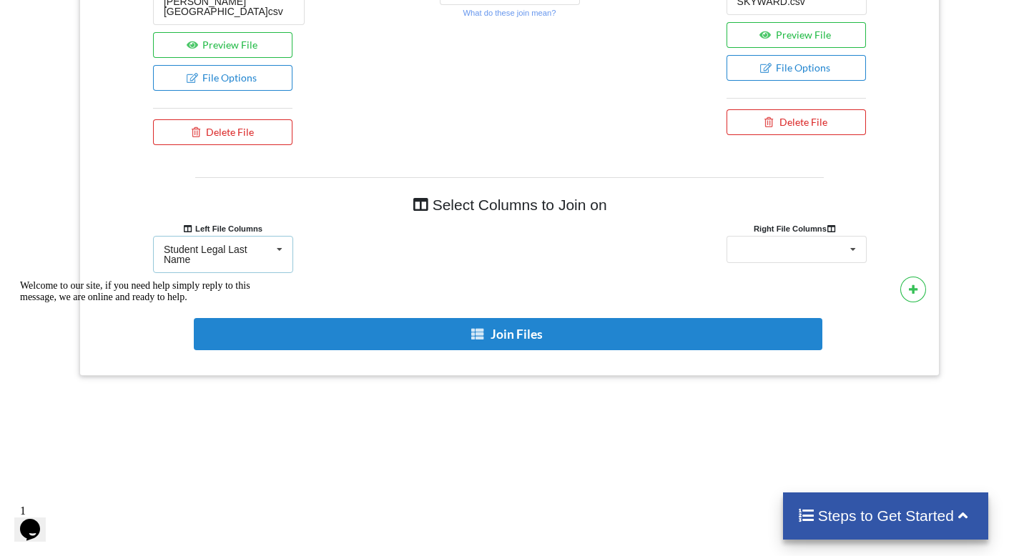
click at [275, 240] on icon at bounding box center [279, 250] width 21 height 26
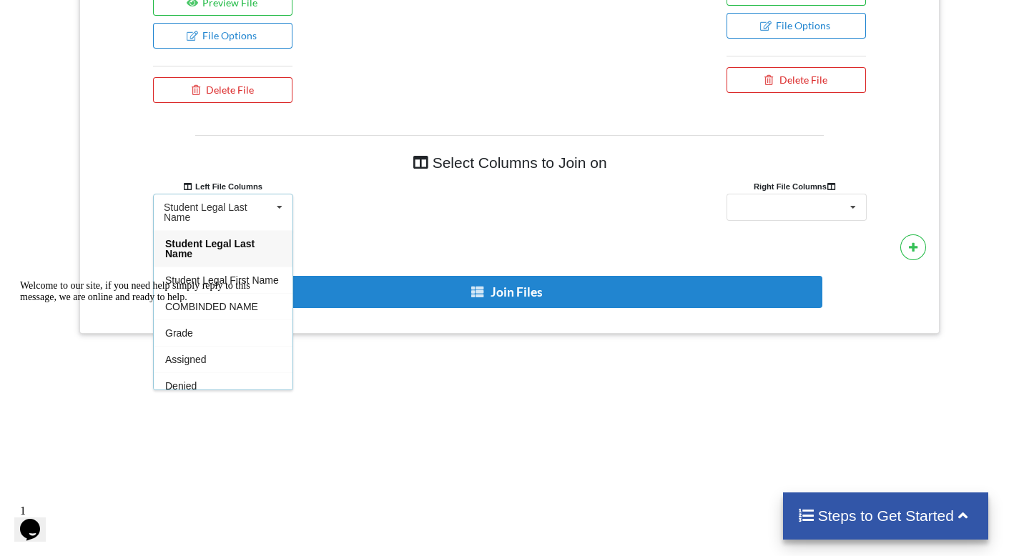
scroll to position [741, 0]
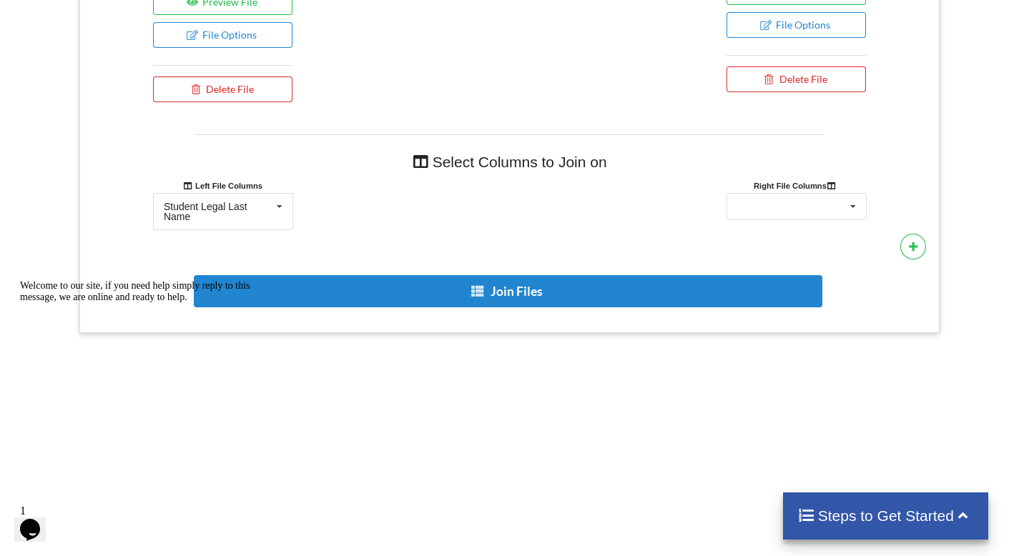
click at [220, 303] on div "Welcome to our site, if you need help simply reply to this message, we are onli…" at bounding box center [148, 291] width 257 height 23
click at [840, 193] on div "Student Legal Last Name Student Legal First Name COMBINED NAME Absence Total Da…" at bounding box center [797, 206] width 140 height 27
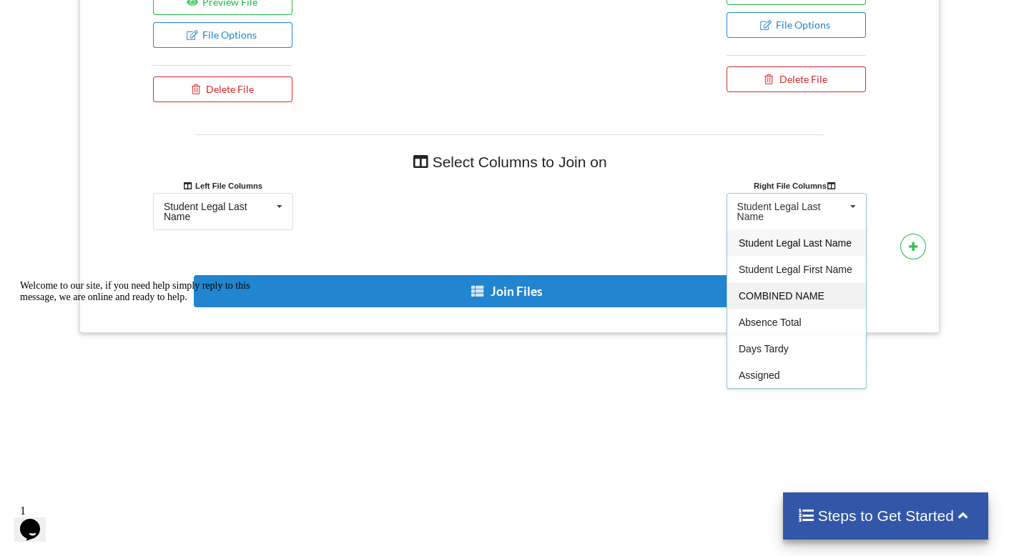
click at [809, 300] on span "COMBINED NAME" at bounding box center [782, 295] width 86 height 11
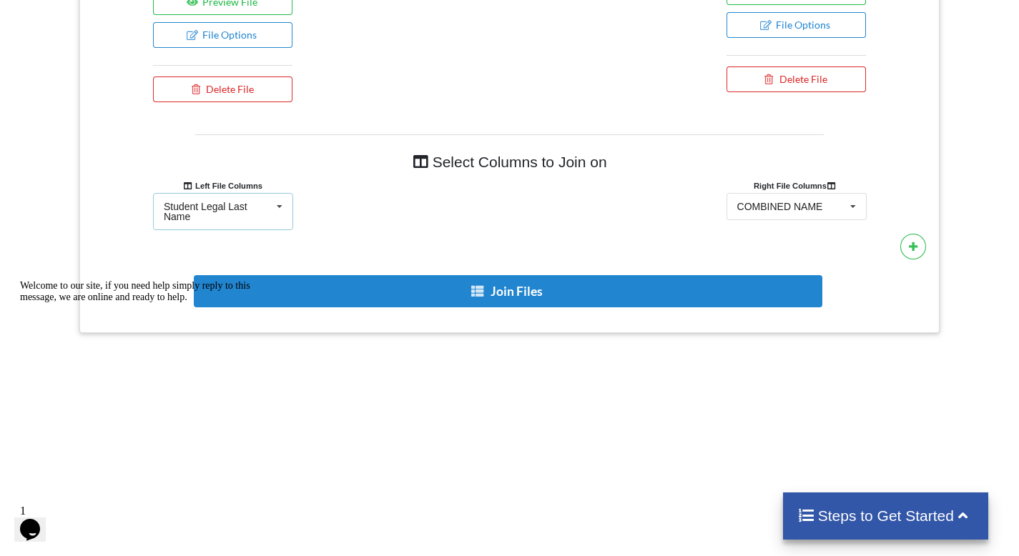
click at [283, 203] on icon at bounding box center [279, 207] width 21 height 26
click at [211, 298] on div "Welcome to our site, if you need help simply reply to this message, we are onli…" at bounding box center [148, 291] width 257 height 23
click at [224, 205] on div "Student Legal Last Name" at bounding box center [218, 212] width 108 height 20
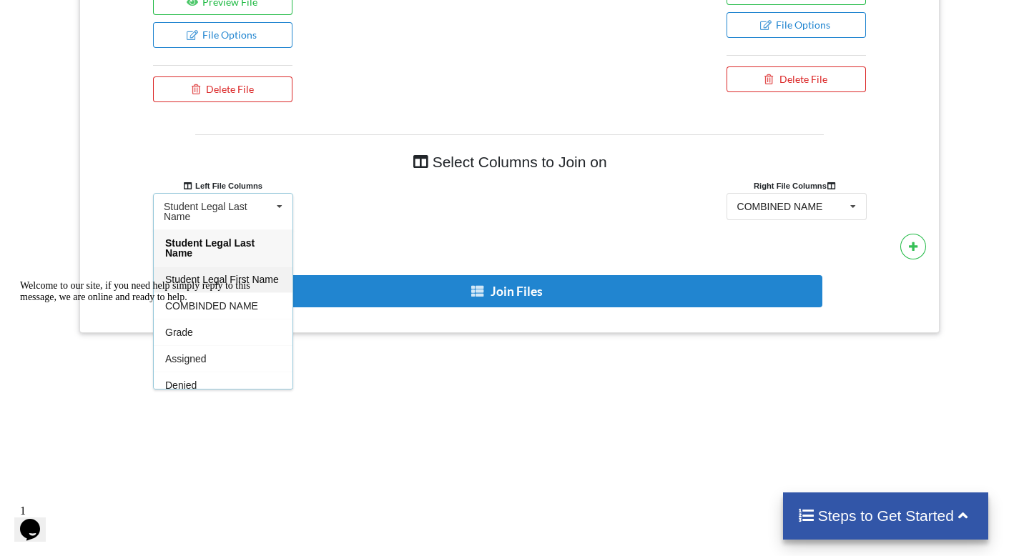
click at [217, 274] on span "Student Legal First Name" at bounding box center [222, 279] width 114 height 11
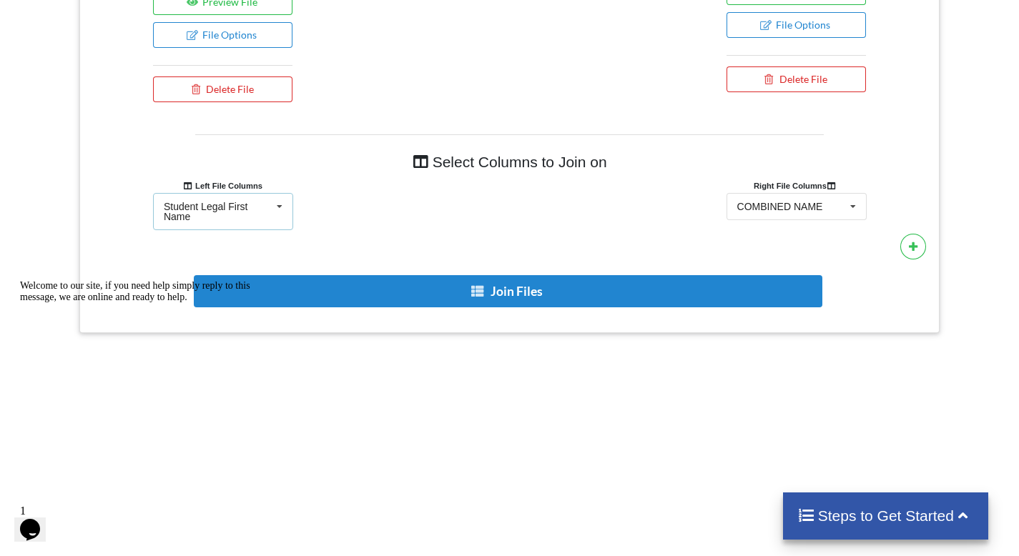
click at [222, 202] on div "Student Legal First Name" at bounding box center [218, 212] width 108 height 20
click at [218, 303] on div "Welcome to our site, if you need help simply reply to this message, we are onli…" at bounding box center [148, 291] width 257 height 23
click at [232, 204] on div "Student Legal First Name" at bounding box center [218, 212] width 108 height 20
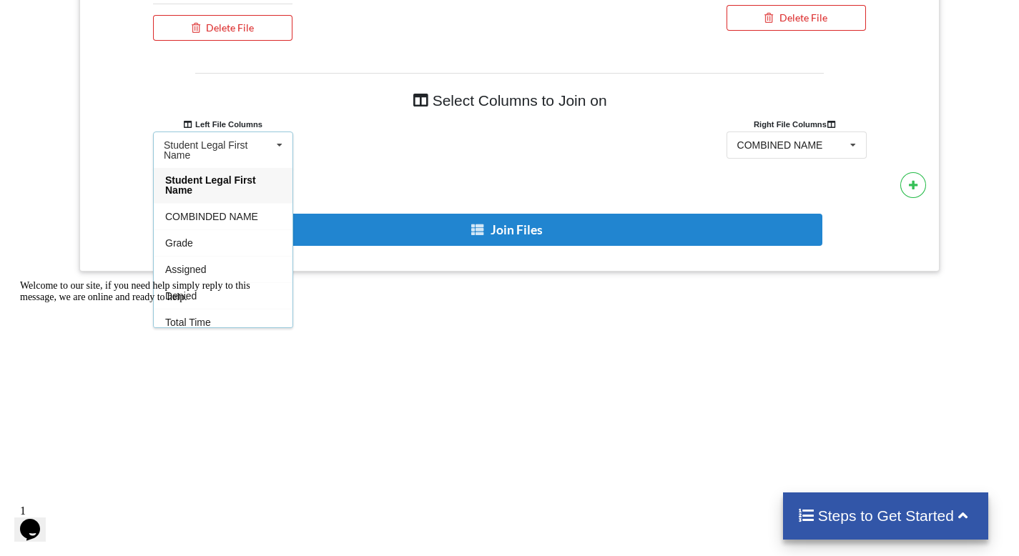
scroll to position [45, 0]
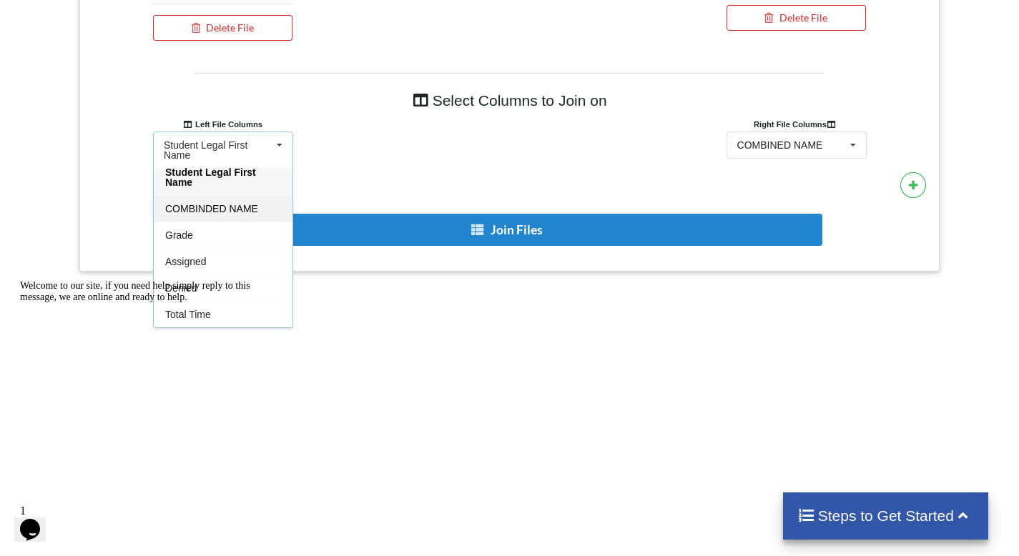
click at [212, 203] on span "COMBINDED NAME" at bounding box center [211, 208] width 93 height 11
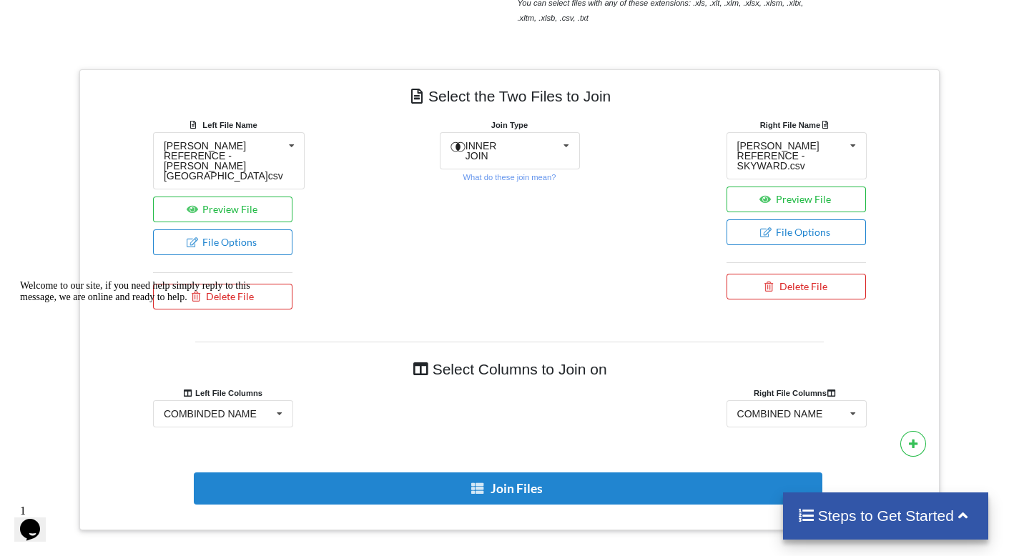
scroll to position [504, 0]
click at [535, 175] on small "What do these join mean?" at bounding box center [509, 178] width 93 height 9
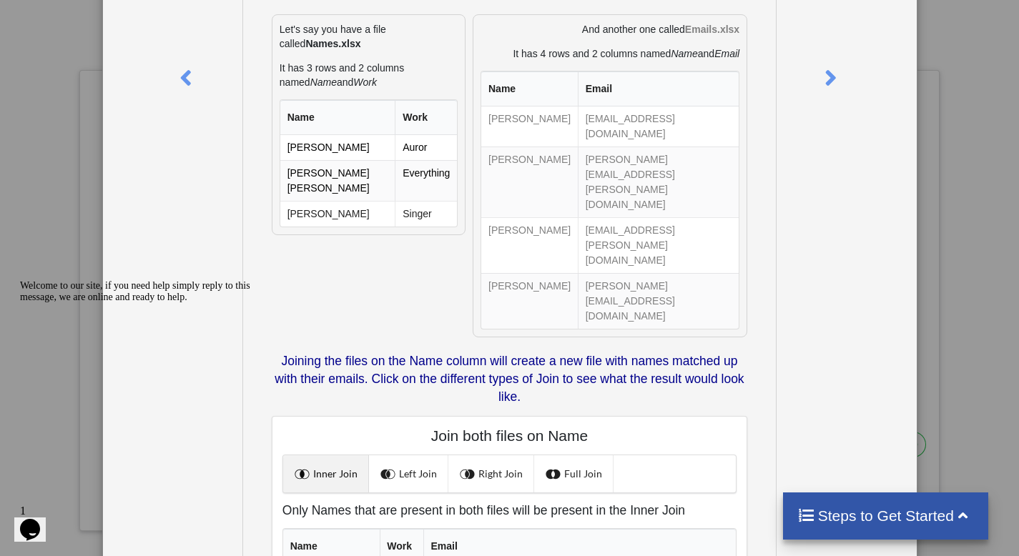
scroll to position [275, 0]
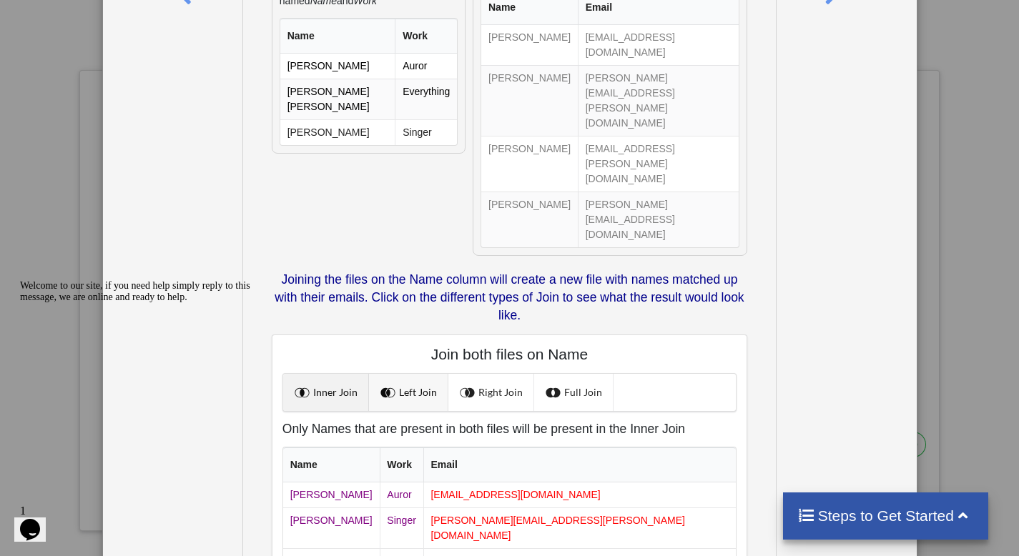
click at [418, 374] on link "Left Join" at bounding box center [408, 392] width 79 height 37
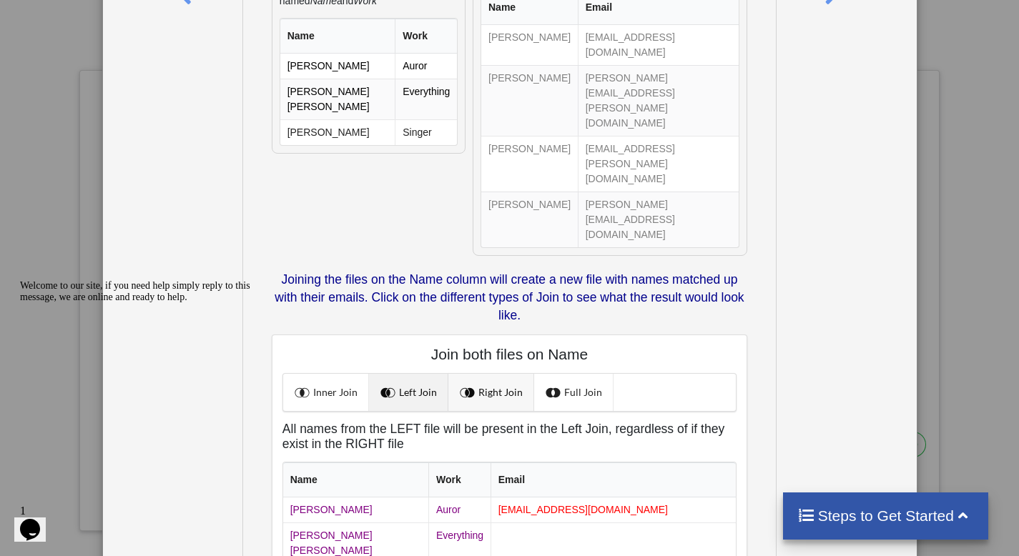
click at [486, 374] on link "Right Join" at bounding box center [491, 392] width 86 height 37
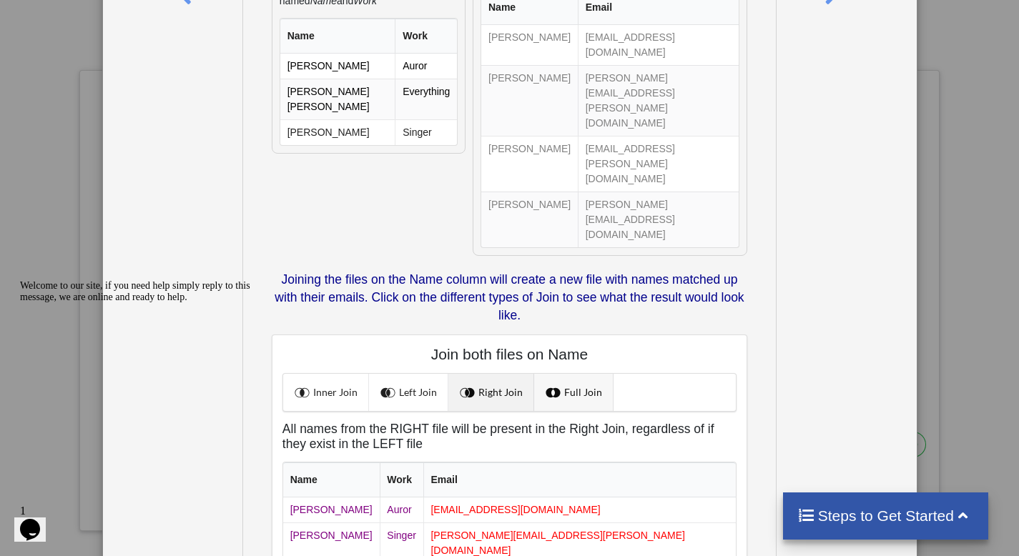
click at [564, 374] on link "Full Join" at bounding box center [573, 392] width 79 height 37
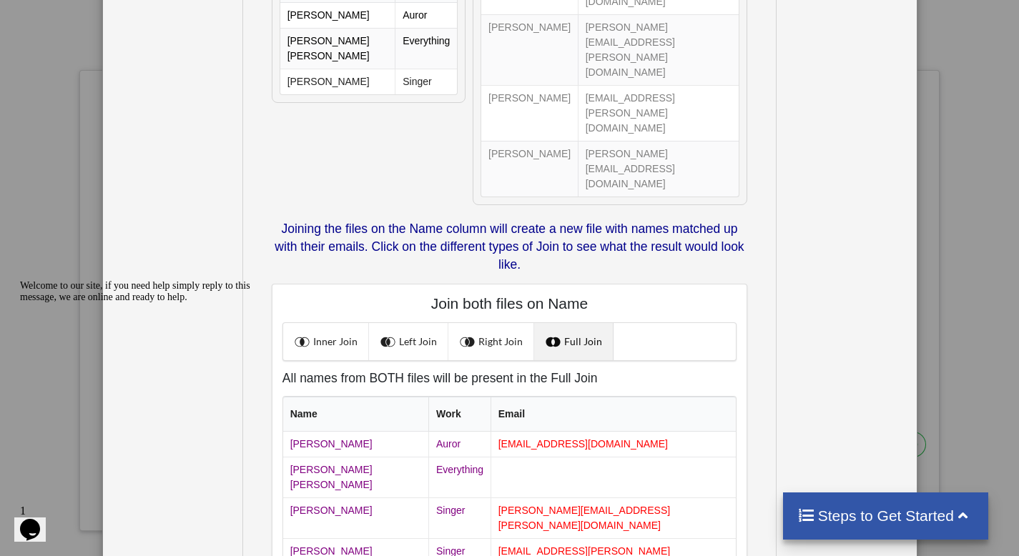
scroll to position [326, 0]
click at [343, 323] on link "Inner Join" at bounding box center [326, 341] width 86 height 37
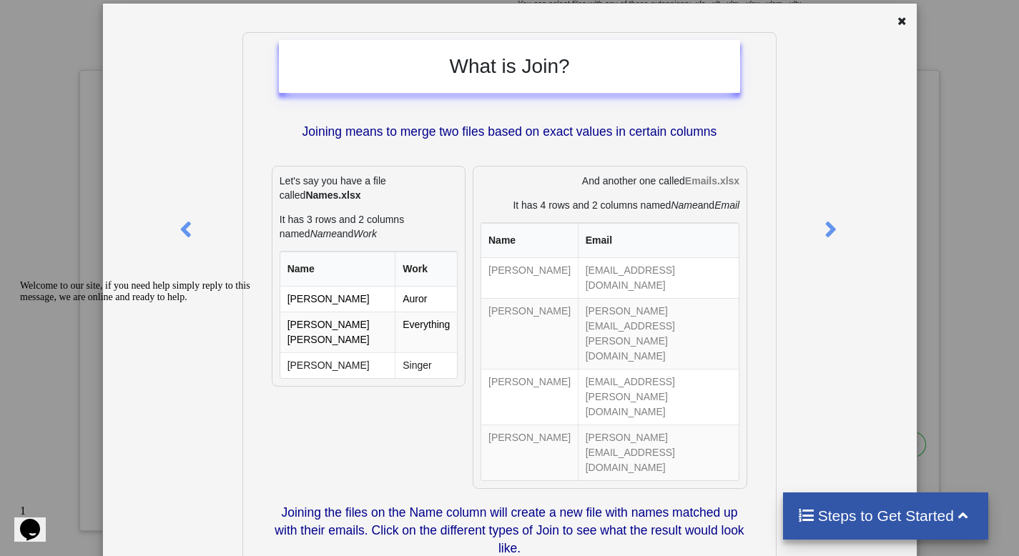
scroll to position [0, 0]
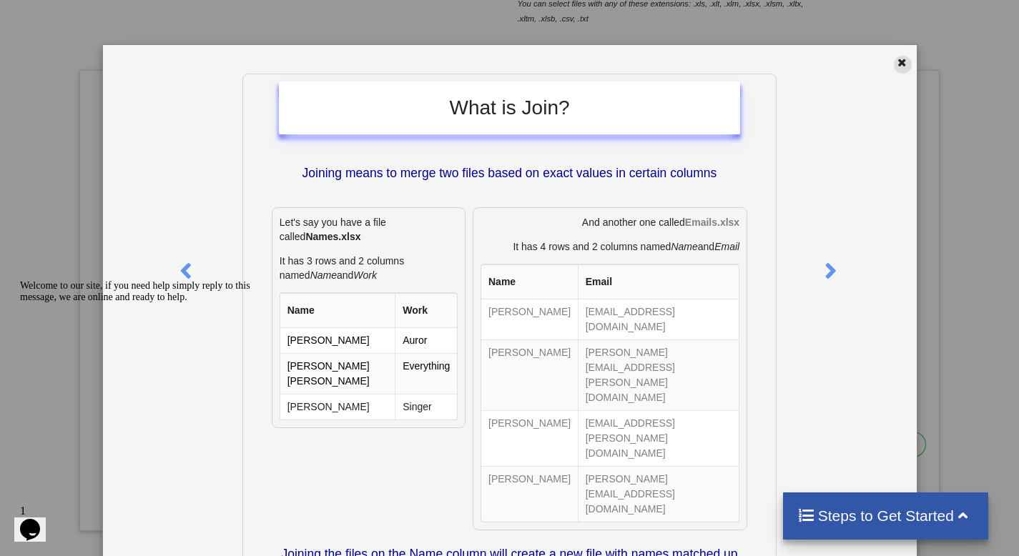
click at [898, 61] on icon at bounding box center [902, 61] width 12 height 10
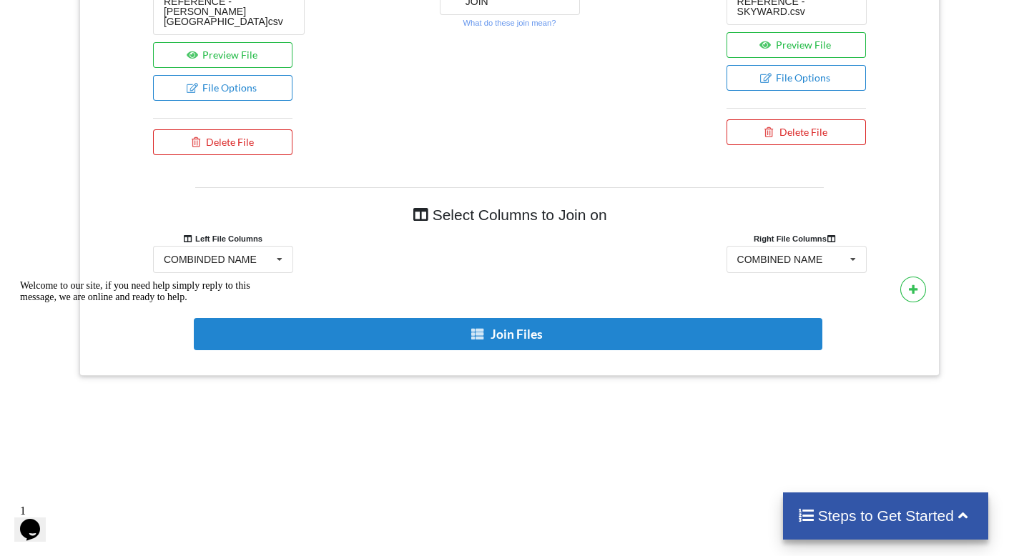
scroll to position [690, 0]
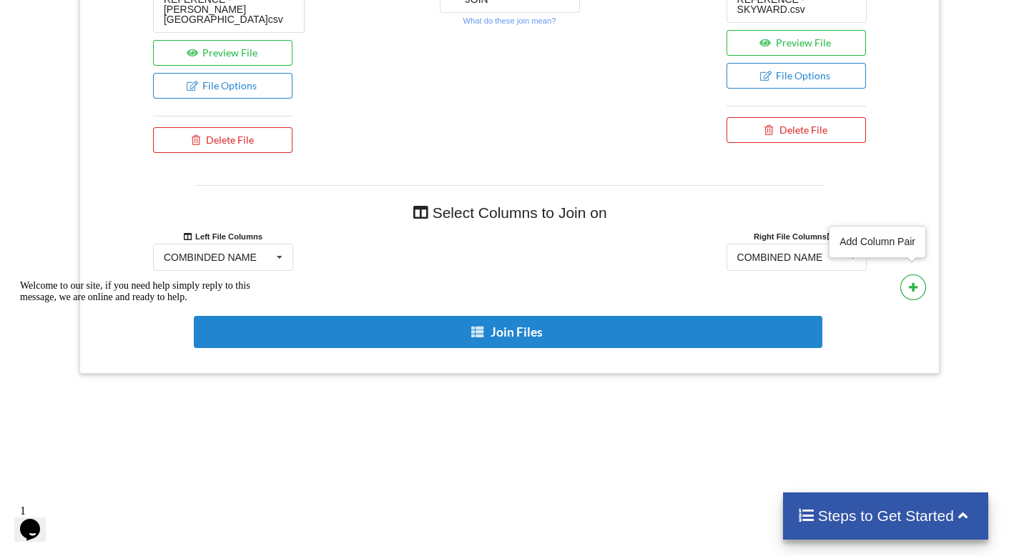
click at [908, 279] on button at bounding box center [913, 288] width 26 height 26
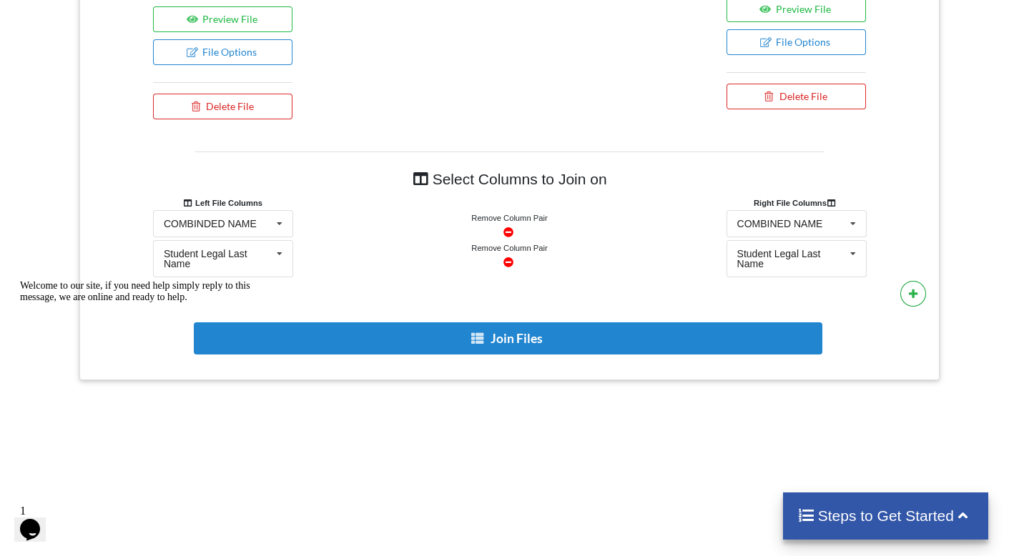
scroll to position [736, 0]
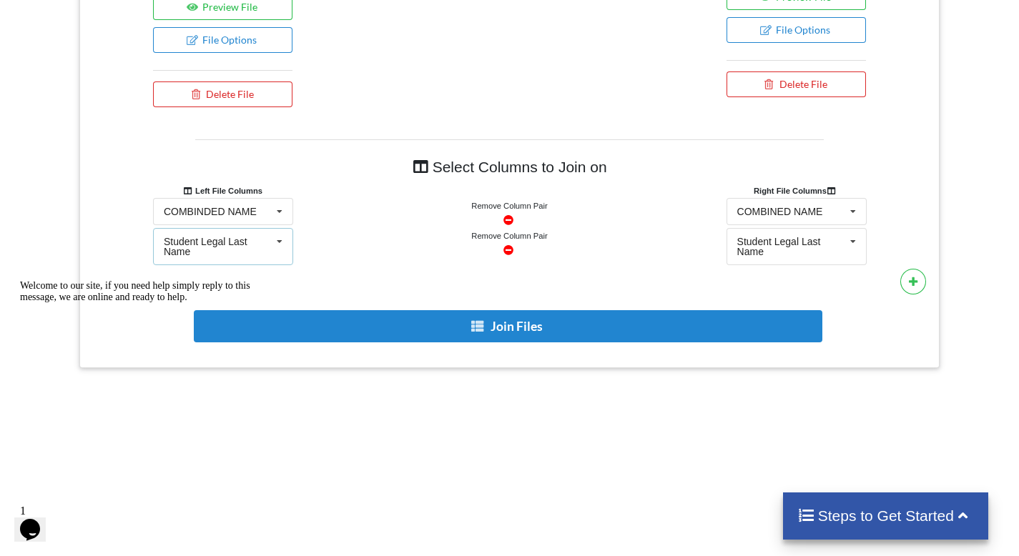
click at [283, 235] on icon at bounding box center [279, 242] width 21 height 26
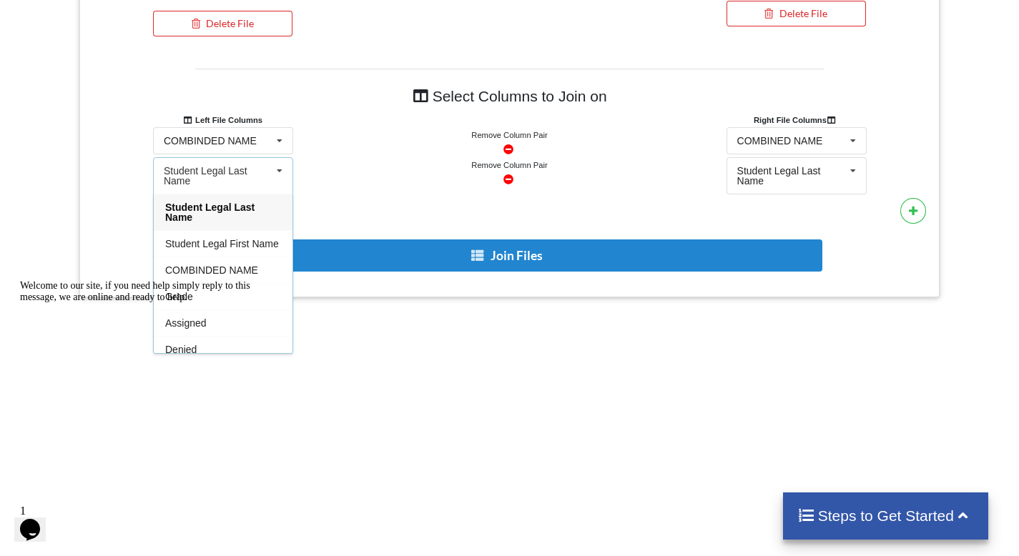
scroll to position [808, 0]
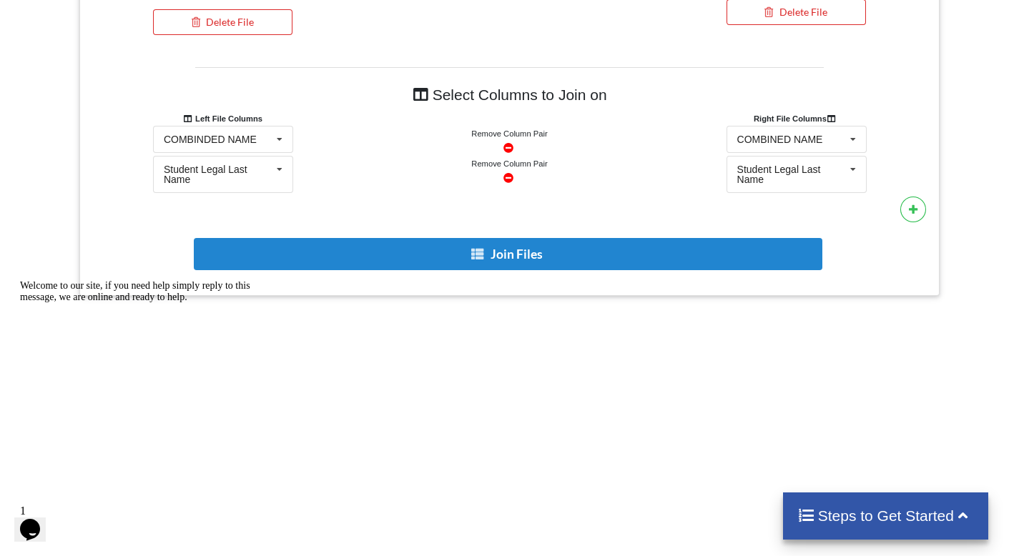
click at [519, 328] on div "Add More Files to Select For Join You can select files with any of these extens…" at bounding box center [509, 25] width 1019 height 1139
click at [504, 171] on icon at bounding box center [508, 176] width 12 height 10
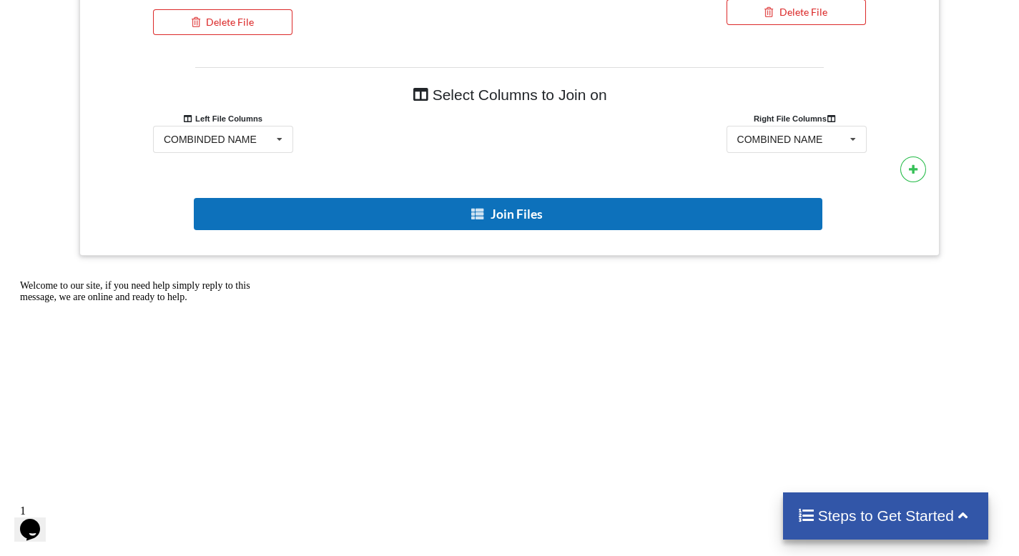
click at [566, 211] on button "Join Files" at bounding box center [508, 214] width 629 height 32
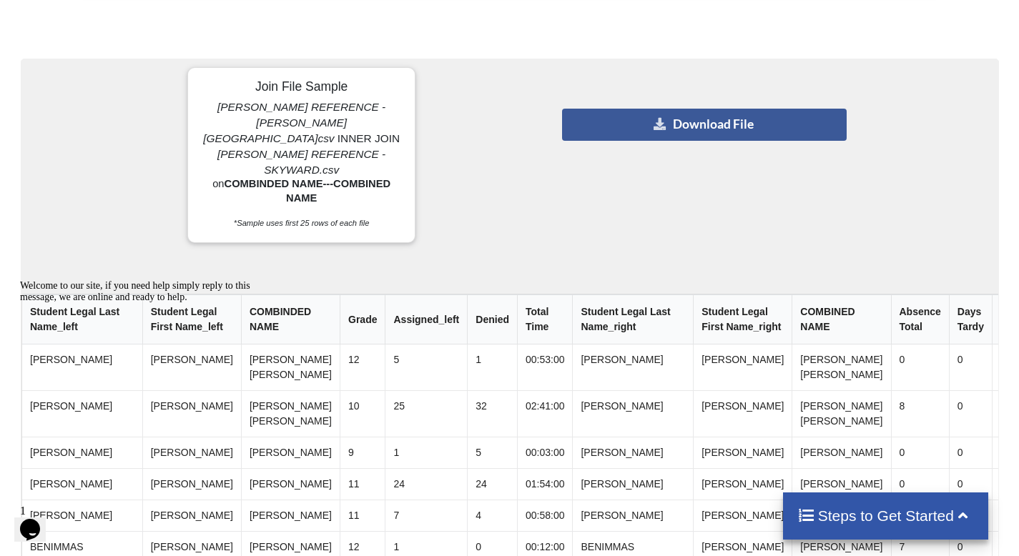
scroll to position [1074, 0]
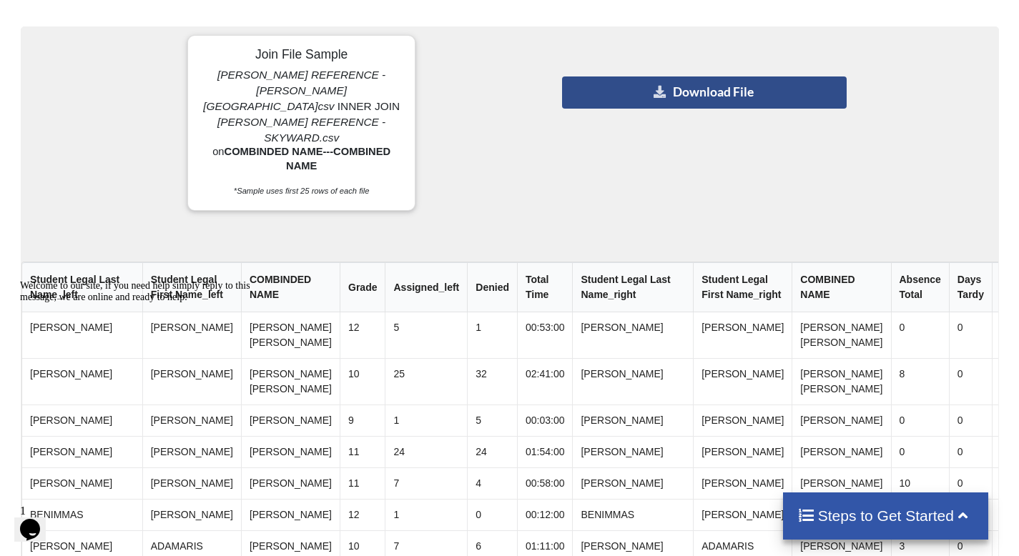
click at [670, 97] on button "Download File" at bounding box center [704, 93] width 285 height 32
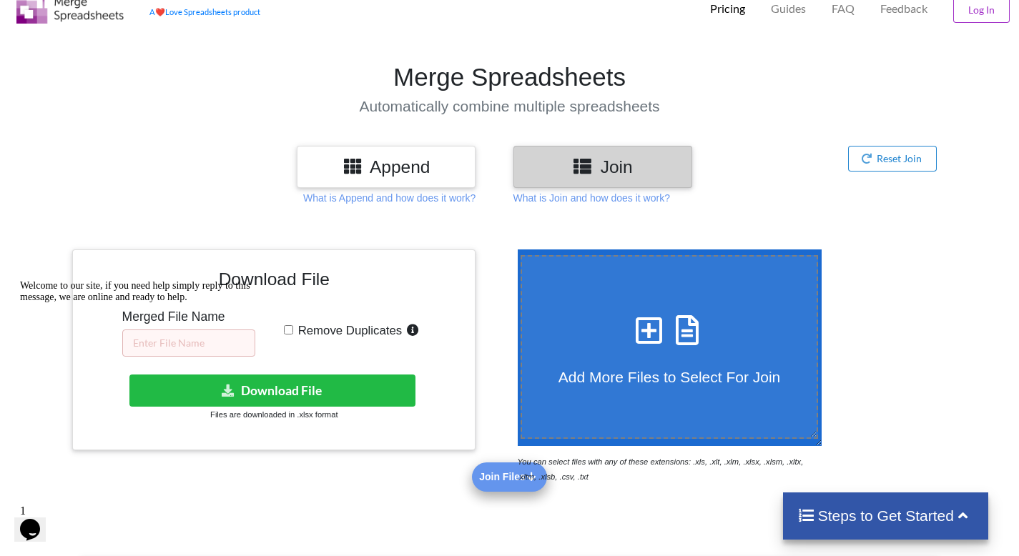
scroll to position [46, 0]
click at [183, 303] on div "Welcome to our site, if you need help simply reply to this message, we are onli…" at bounding box center [148, 291] width 257 height 23
click at [217, 303] on div "Welcome to our site, if you need help simply reply to this message, we are onli…" at bounding box center [148, 291] width 257 height 23
click at [288, 327] on input "Remove Duplicates" at bounding box center [288, 329] width 9 height 9
checkbox input "true"
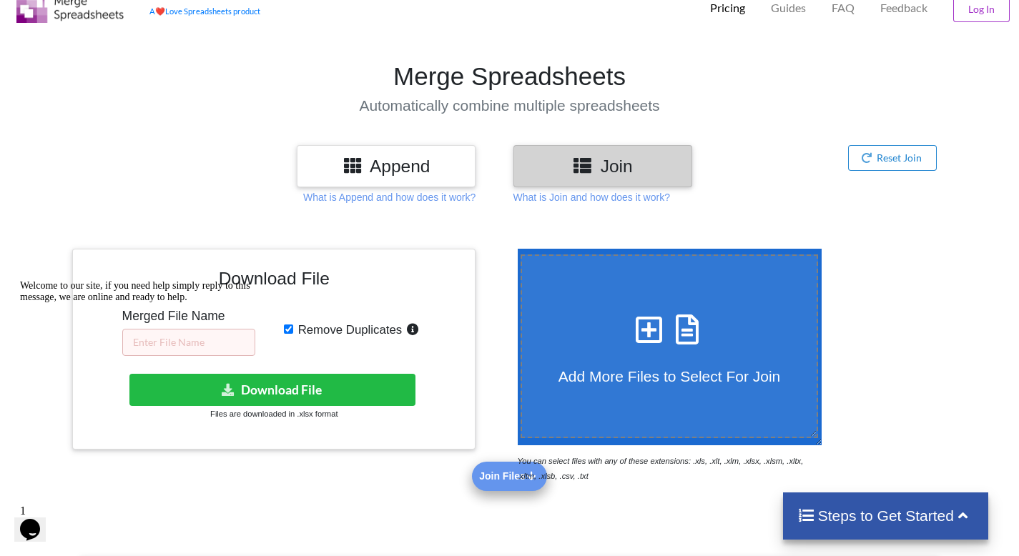
click at [220, 303] on div "Welcome to our site, if you need help simply reply to this message, we are onli…" at bounding box center [148, 291] width 257 height 23
click at [212, 303] on div "Welcome to our site, if you need help simply reply to this message, we are onli…" at bounding box center [148, 291] width 257 height 23
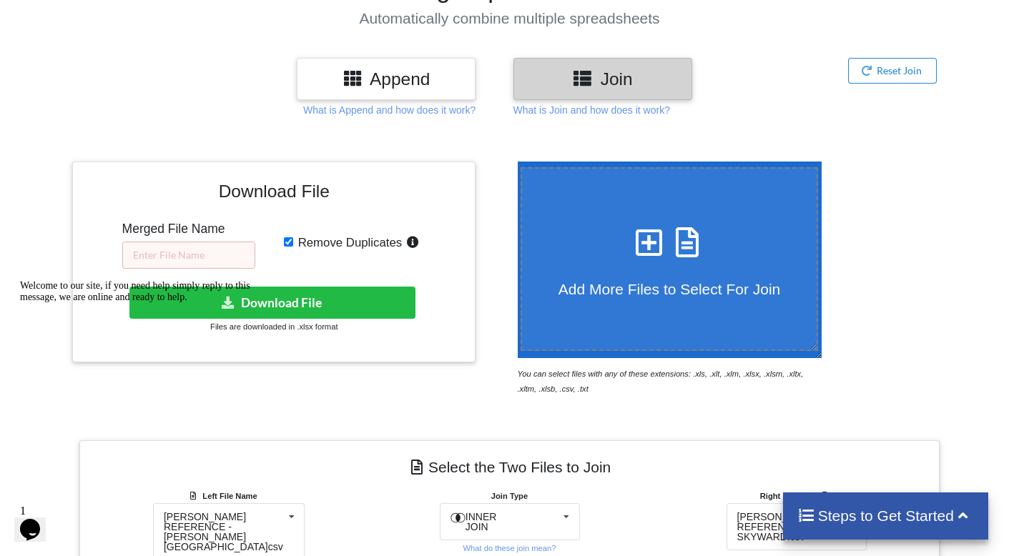
scroll to position [135, 0]
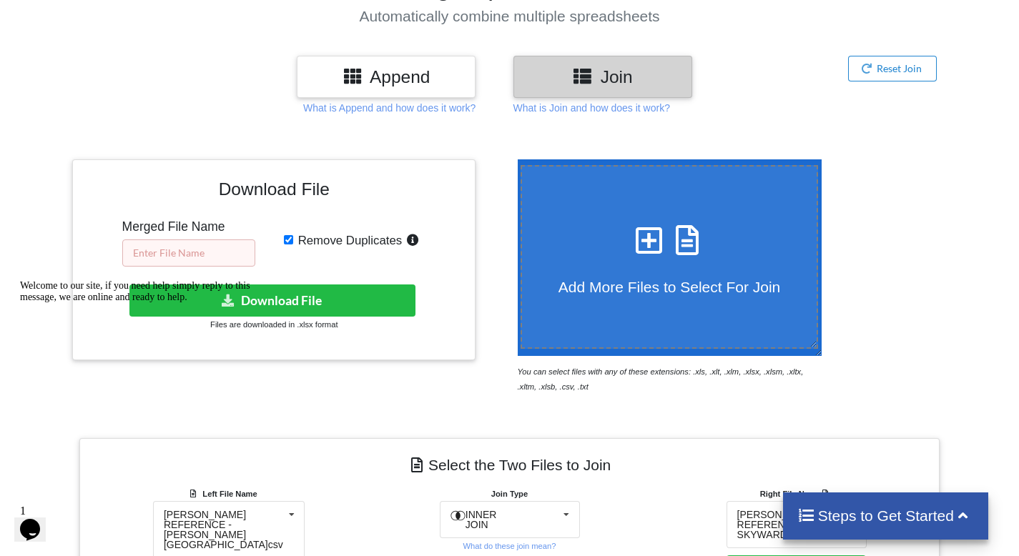
click at [205, 247] on input "text" at bounding box center [188, 253] width 133 height 27
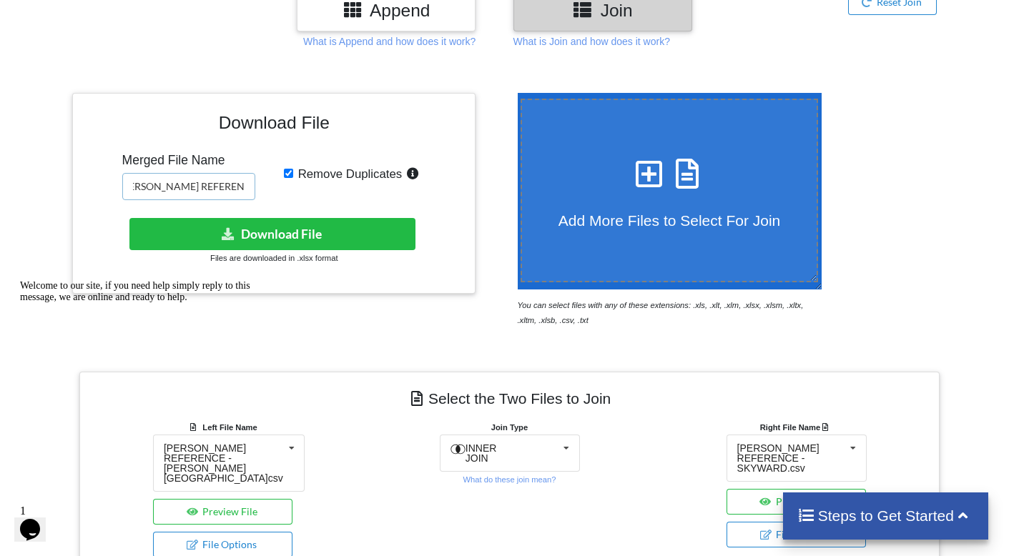
scroll to position [0, 19]
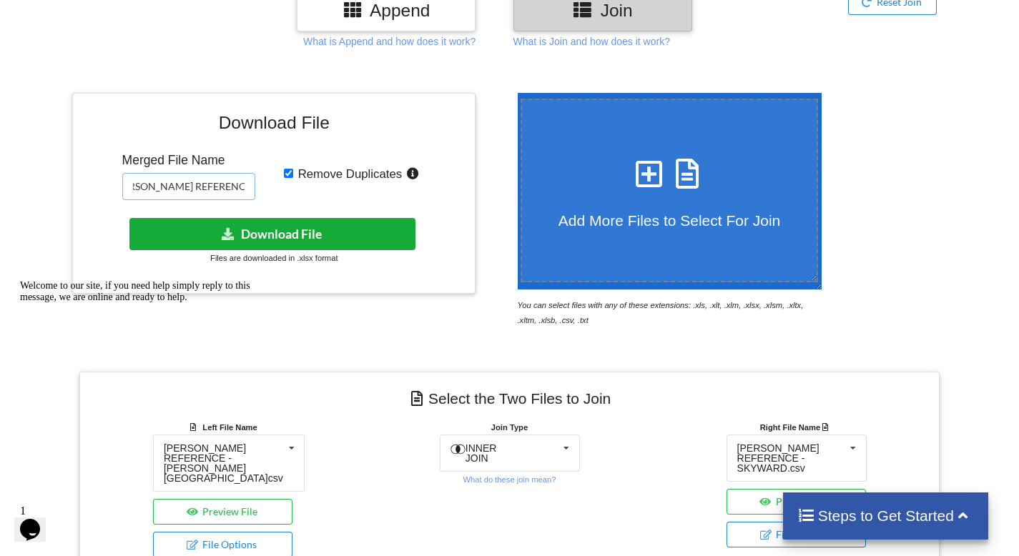
type input "[PERSON_NAME] REFERENCE"
click at [269, 225] on button "Download File" at bounding box center [272, 234] width 287 height 32
